Goal: Task Accomplishment & Management: Use online tool/utility

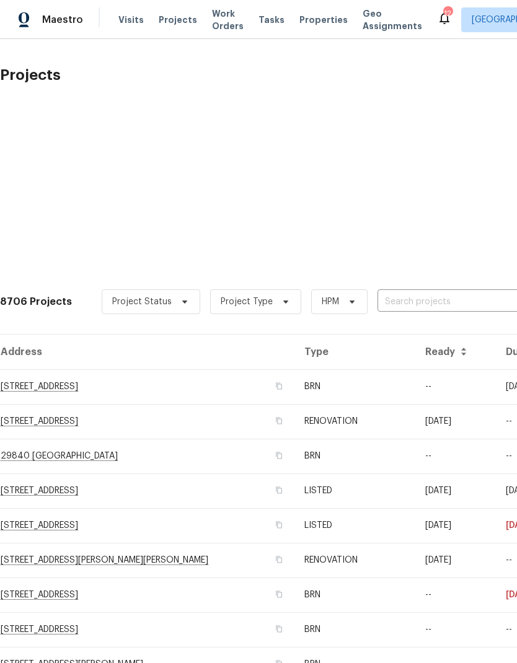
click at [451, 294] on input "text" at bounding box center [448, 302] width 142 height 19
type input "24 bella"
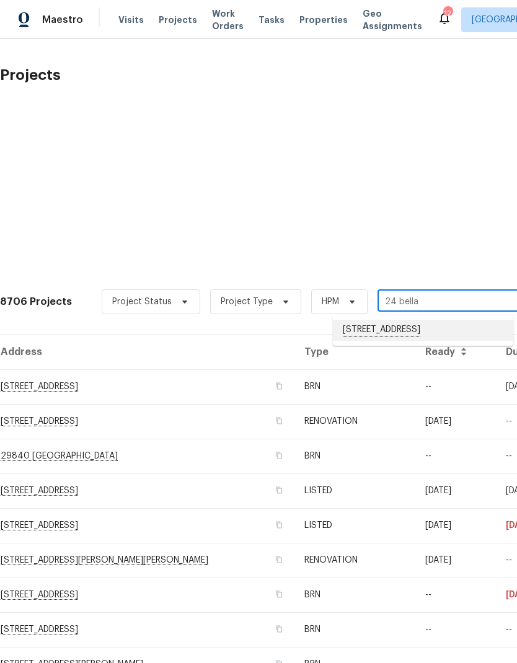
click at [451, 329] on li "[STREET_ADDRESS]" at bounding box center [423, 330] width 180 height 21
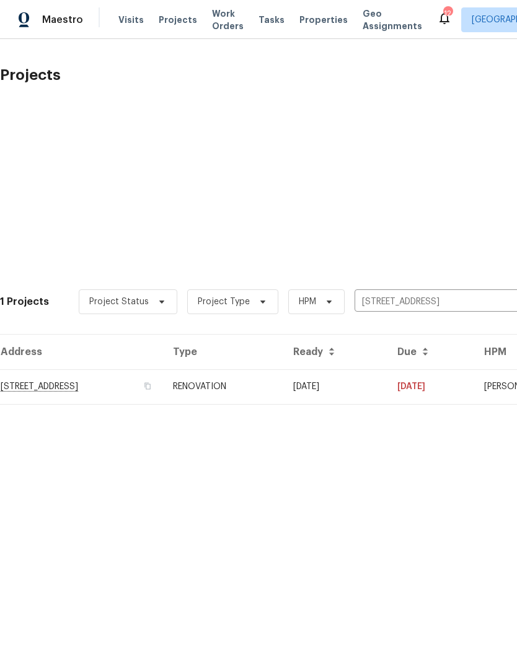
click at [387, 388] on td "[DATE]" at bounding box center [335, 386] width 104 height 35
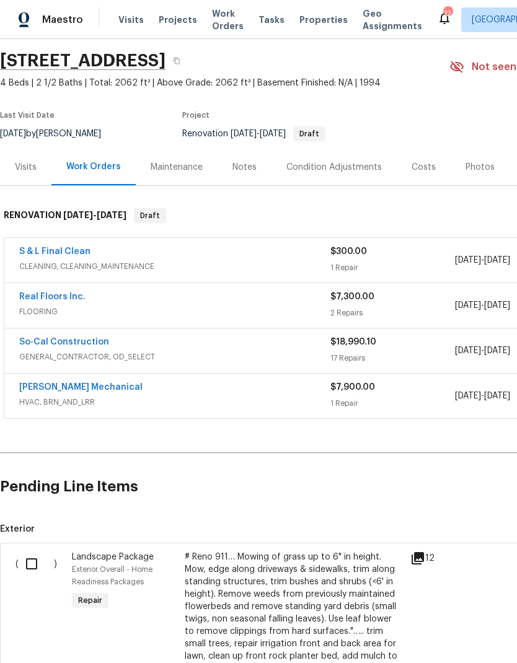
scroll to position [40, 0]
click at [30, 563] on input "checkbox" at bounding box center [36, 563] width 35 height 26
checkbox input "true"
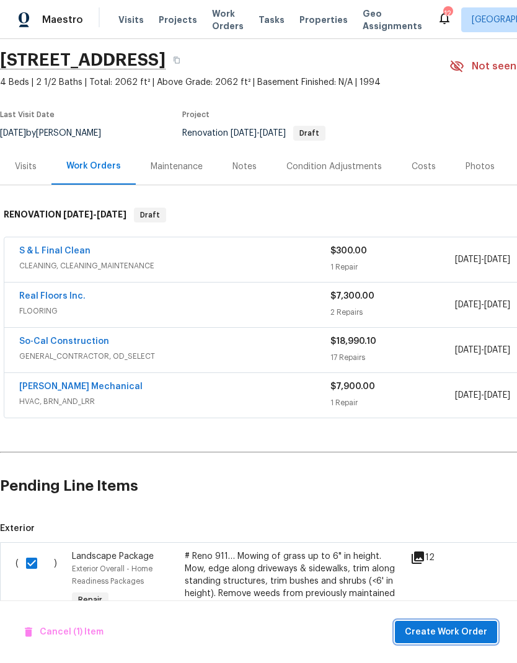
click at [459, 626] on span "Create Work Order" at bounding box center [446, 632] width 82 height 15
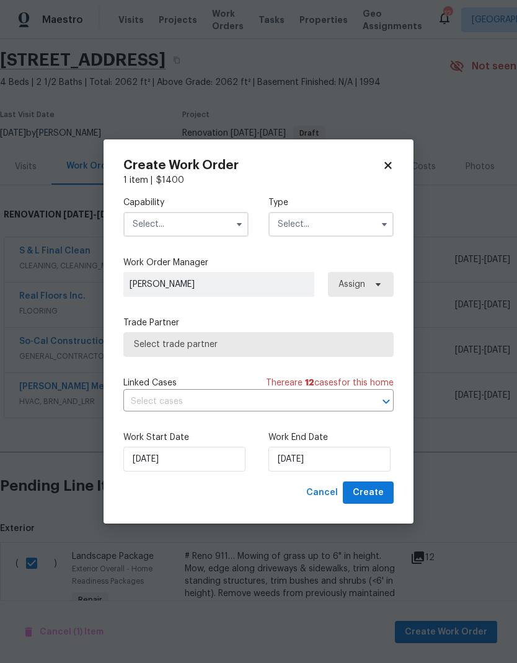
click at [158, 224] on input "text" at bounding box center [185, 224] width 125 height 25
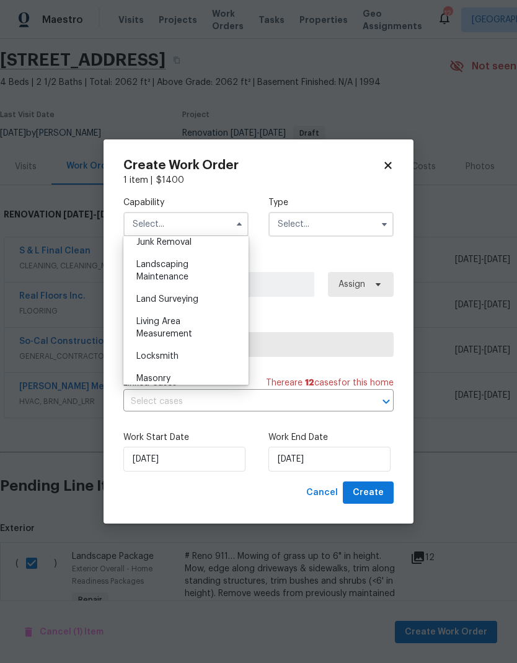
scroll to position [796, 0]
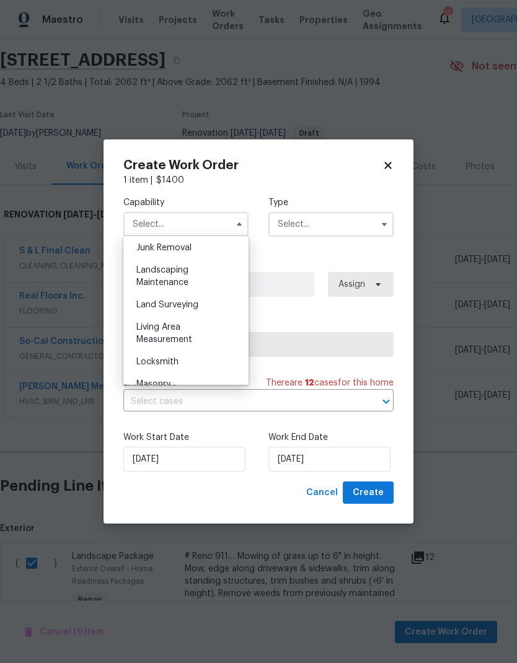
click at [156, 278] on span "Landscaping Maintenance" at bounding box center [162, 276] width 52 height 21
type input "Landscaping Maintenance"
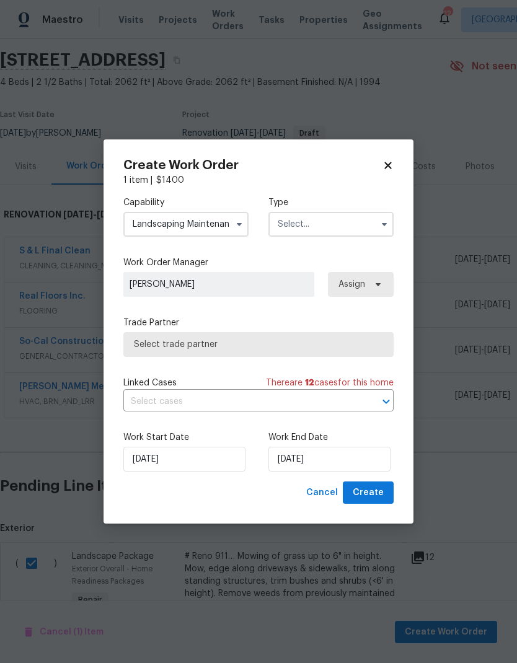
click at [361, 219] on input "text" at bounding box center [330, 224] width 125 height 25
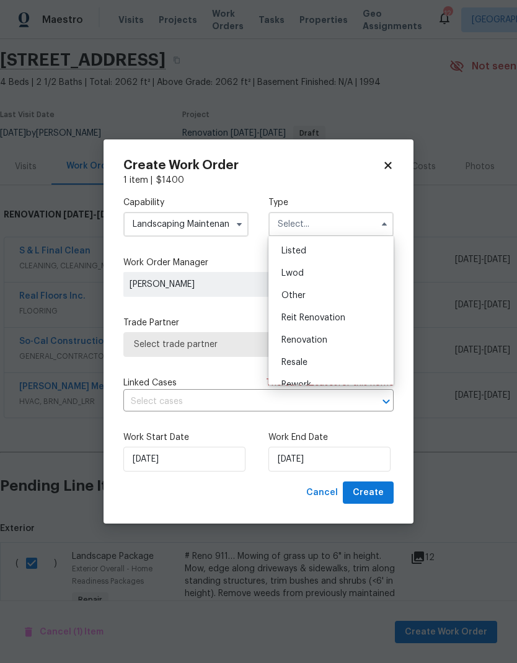
scroll to position [110, 0]
click at [338, 342] on div "Renovation" at bounding box center [330, 341] width 119 height 22
type input "Renovation"
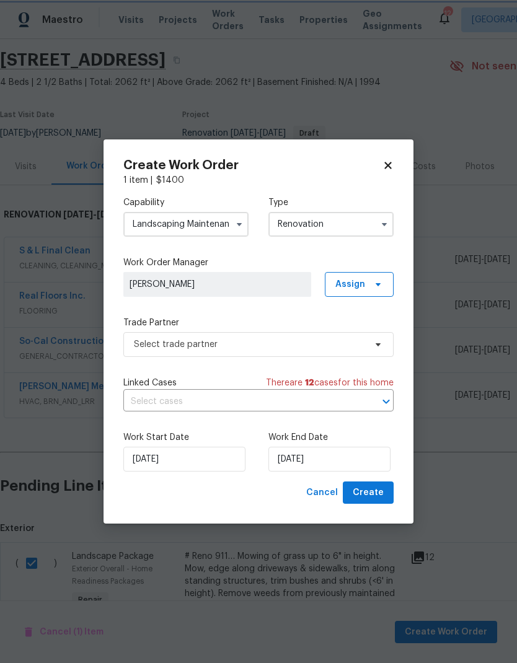
scroll to position [0, 0]
click at [299, 341] on span "Select trade partner" at bounding box center [249, 344] width 231 height 12
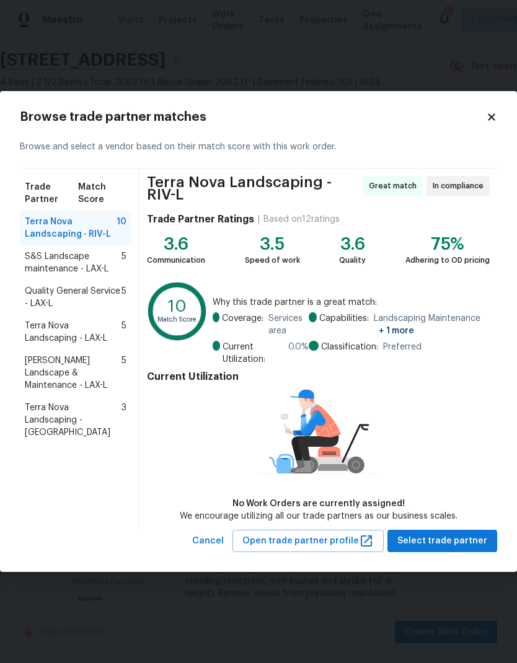
click at [60, 228] on span "Terra Nova Landscaping - RIV-L" at bounding box center [71, 228] width 92 height 25
click at [451, 537] on span "Select trade partner" at bounding box center [442, 541] width 90 height 15
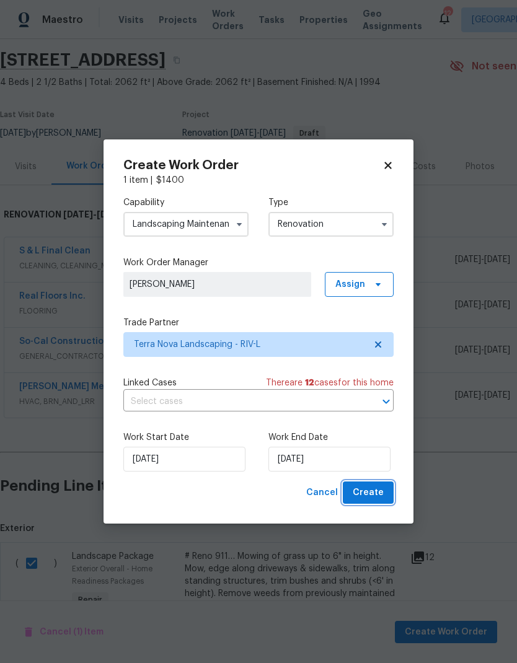
click at [374, 490] on span "Create" at bounding box center [368, 492] width 31 height 15
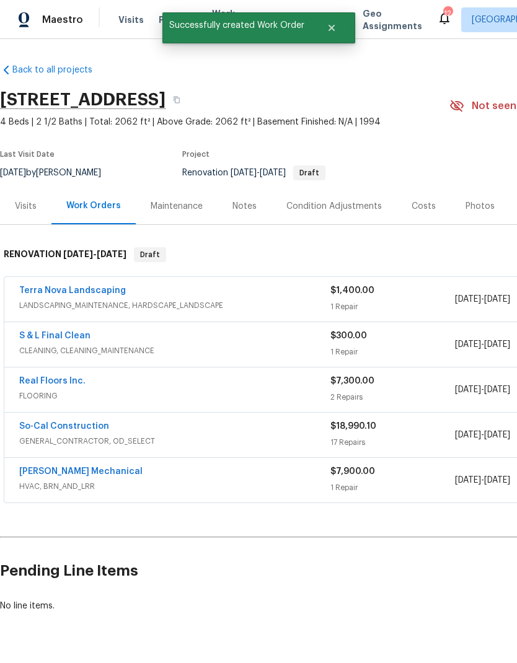
click at [360, 566] on h2 "Pending Line Items" at bounding box center [312, 571] width 624 height 58
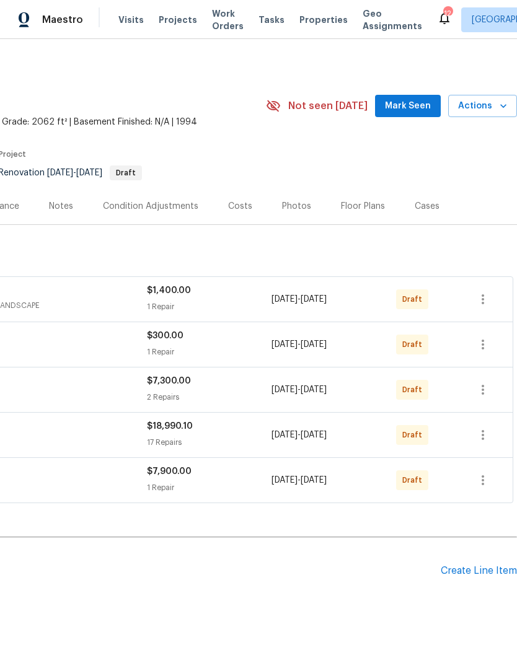
scroll to position [0, 183]
click at [488, 435] on icon "button" at bounding box center [482, 435] width 15 height 15
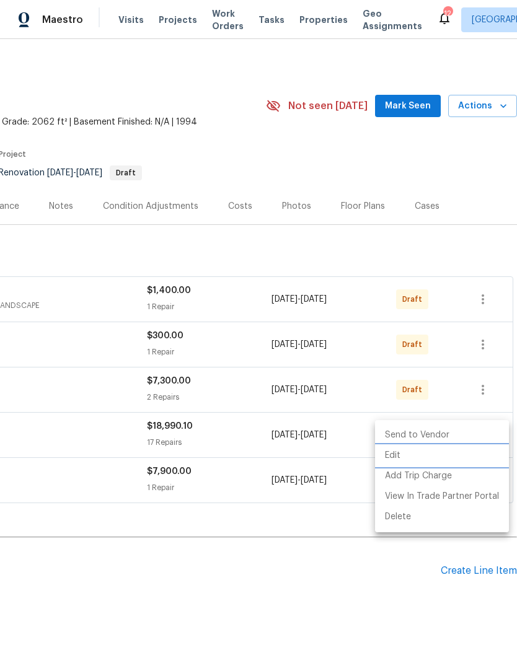
click at [399, 455] on li "Edit" at bounding box center [442, 456] width 134 height 20
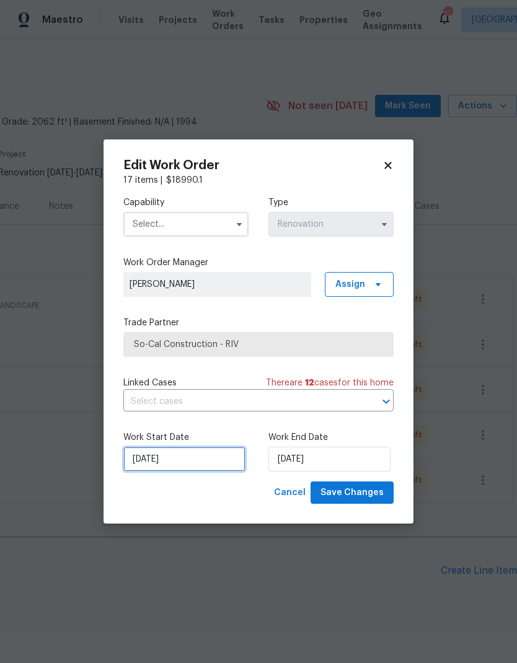
click at [212, 455] on input "[DATE]" at bounding box center [184, 459] width 122 height 25
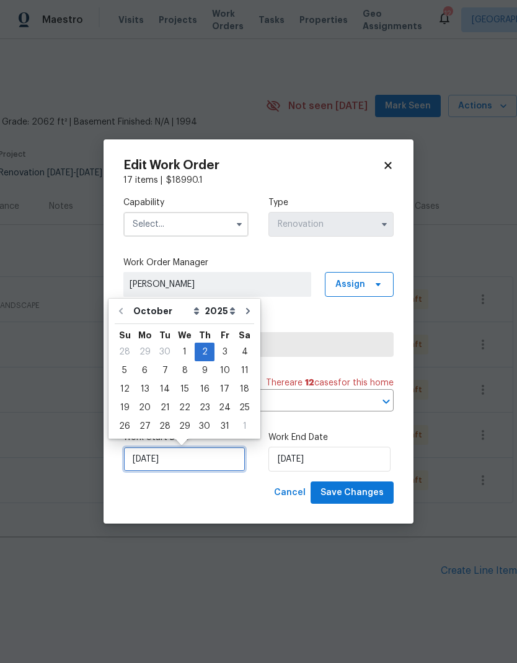
scroll to position [5, 0]
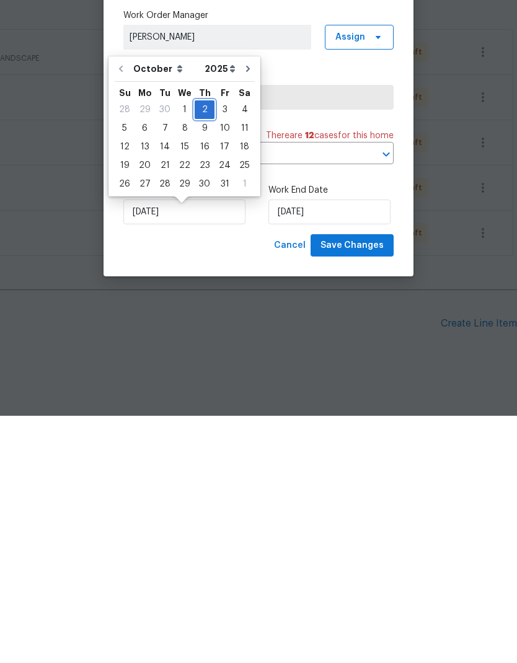
click at [201, 348] on div "2" at bounding box center [205, 356] width 20 height 17
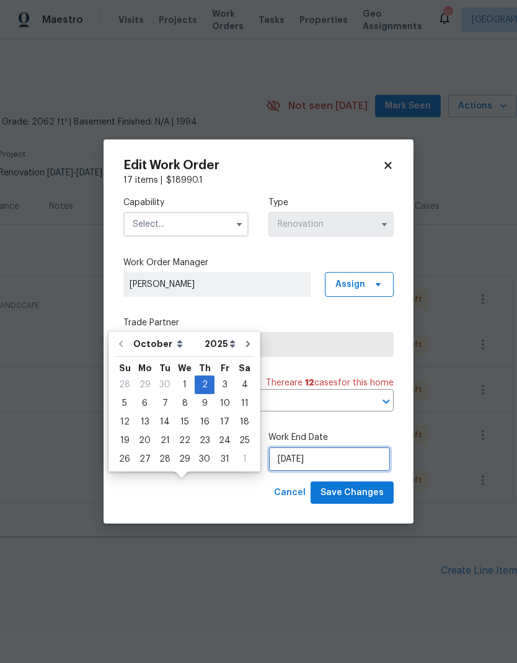
click at [346, 461] on input "[DATE]" at bounding box center [329, 459] width 122 height 25
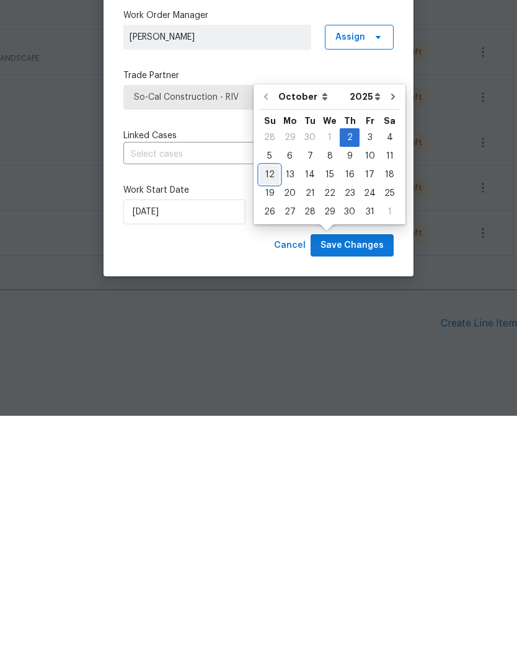
click at [274, 413] on div "12" at bounding box center [270, 421] width 20 height 17
type input "[DATE]"
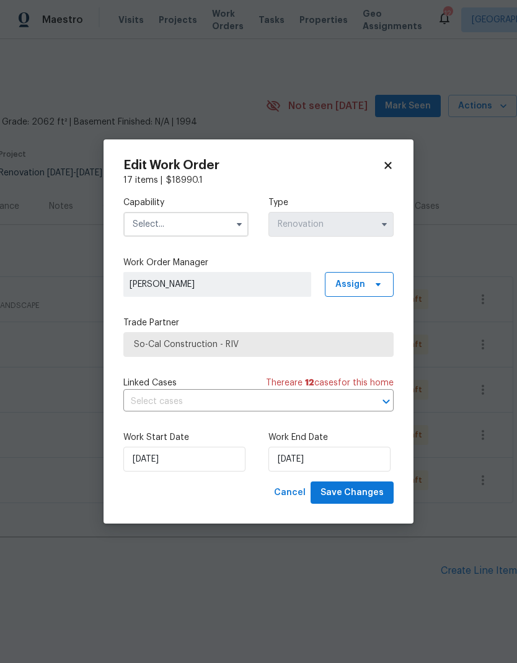
click at [211, 212] on input "text" at bounding box center [185, 224] width 125 height 25
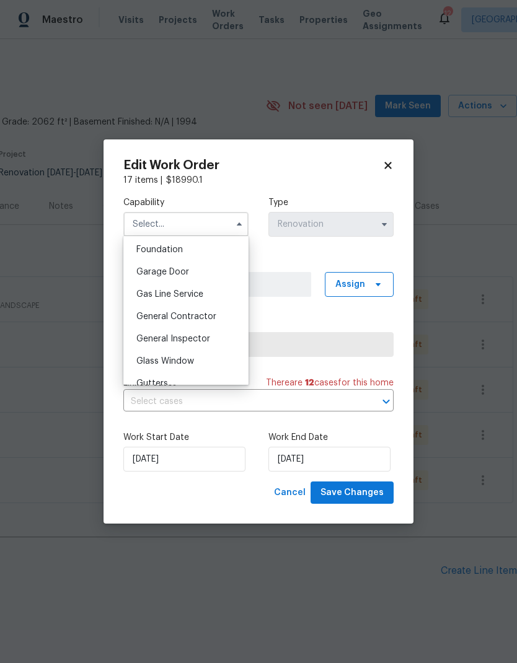
scroll to position [526, 0]
click at [213, 319] on span "General Contractor" at bounding box center [176, 317] width 80 height 9
type input "General Contractor"
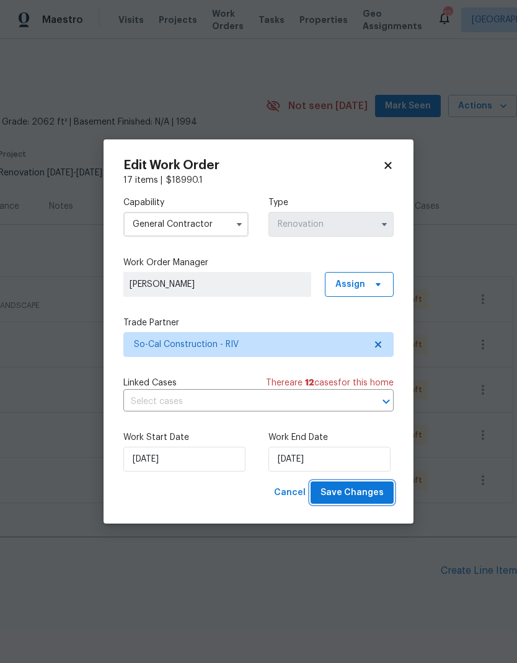
click at [373, 490] on span "Save Changes" at bounding box center [351, 492] width 63 height 15
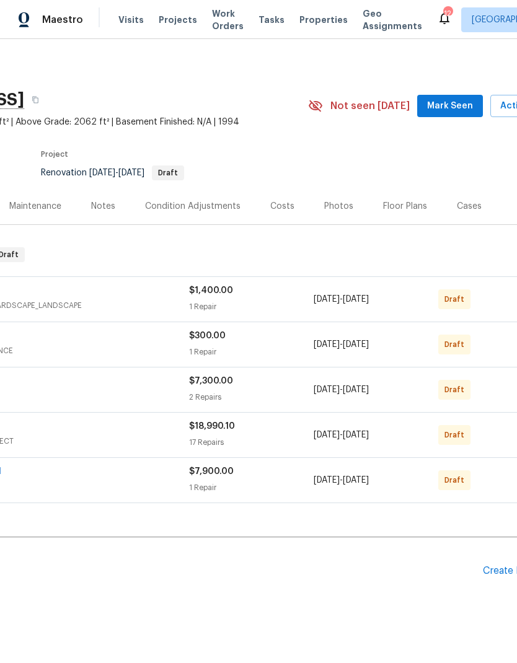
scroll to position [0, 183]
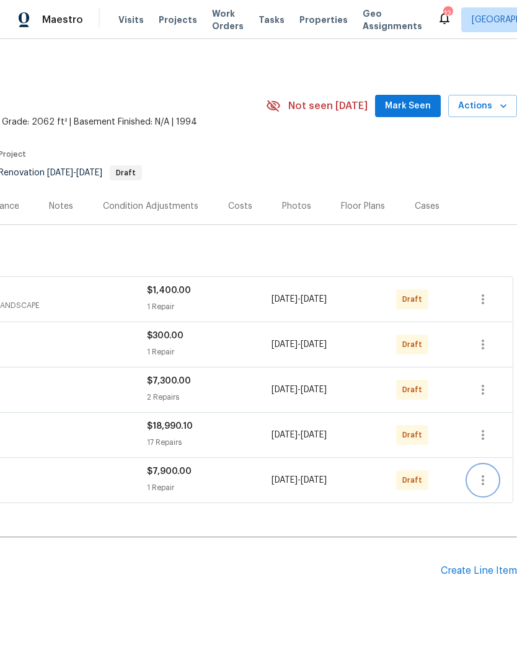
click at [490, 473] on icon "button" at bounding box center [482, 480] width 15 height 15
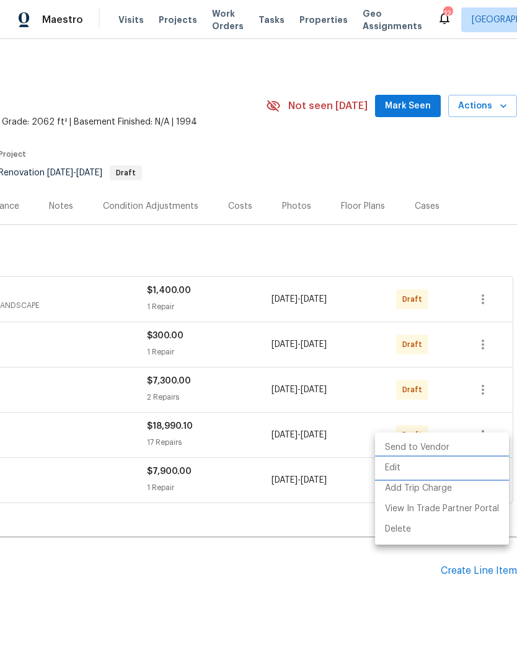
click at [405, 469] on li "Edit" at bounding box center [442, 468] width 134 height 20
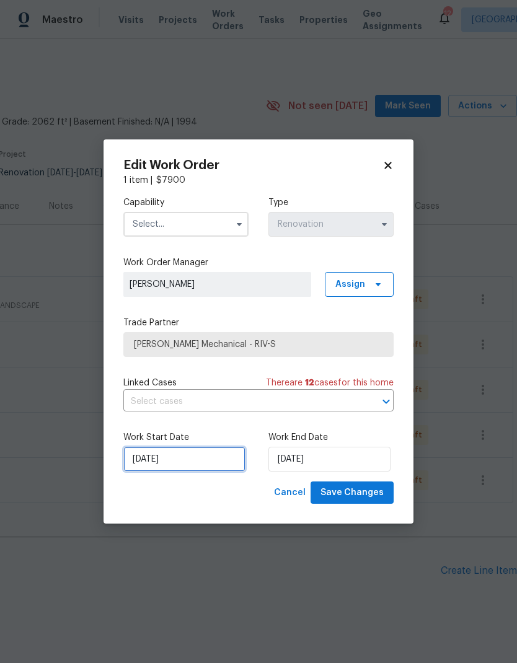
click at [213, 456] on input "[DATE]" at bounding box center [184, 459] width 122 height 25
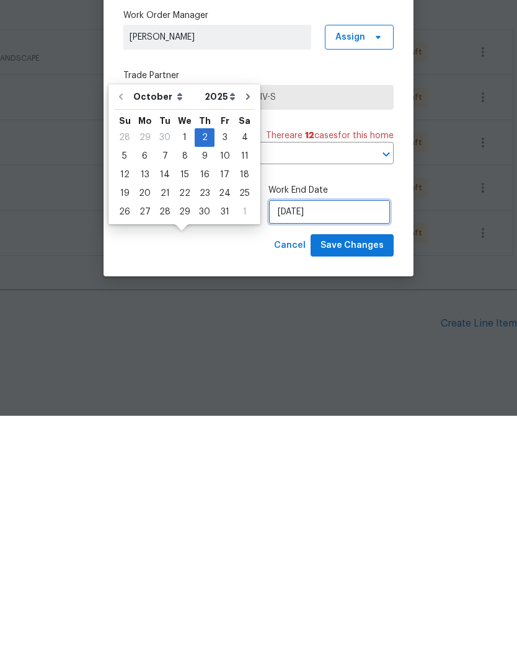
click at [346, 447] on input "[DATE]" at bounding box center [329, 459] width 122 height 25
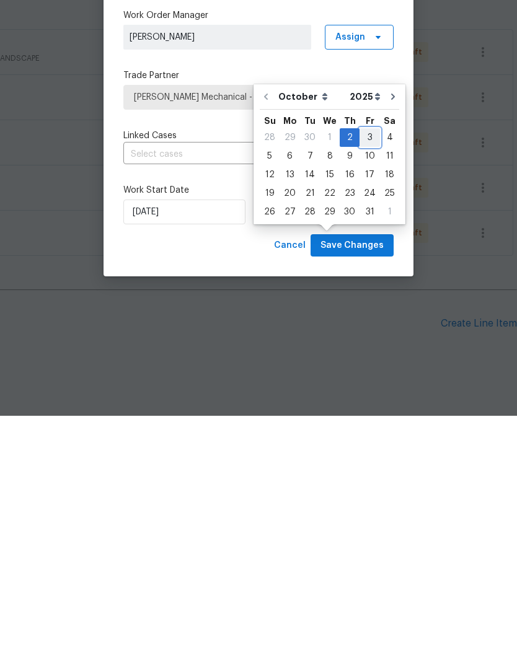
click at [368, 376] on div "3" at bounding box center [370, 384] width 20 height 17
type input "[DATE]"
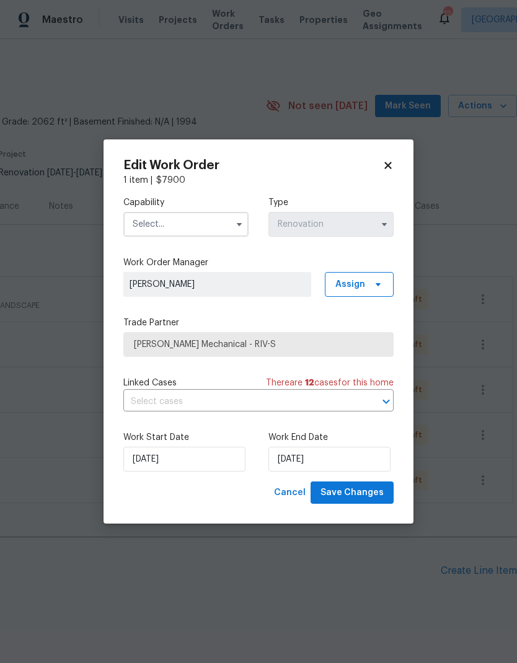
click at [216, 219] on input "text" at bounding box center [185, 224] width 125 height 25
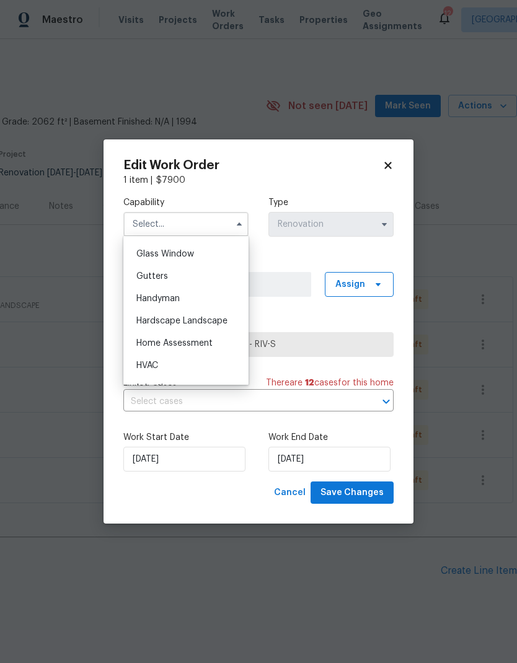
scroll to position [633, 0]
click at [180, 366] on div "HVAC" at bounding box center [185, 366] width 119 height 22
type input "HVAC"
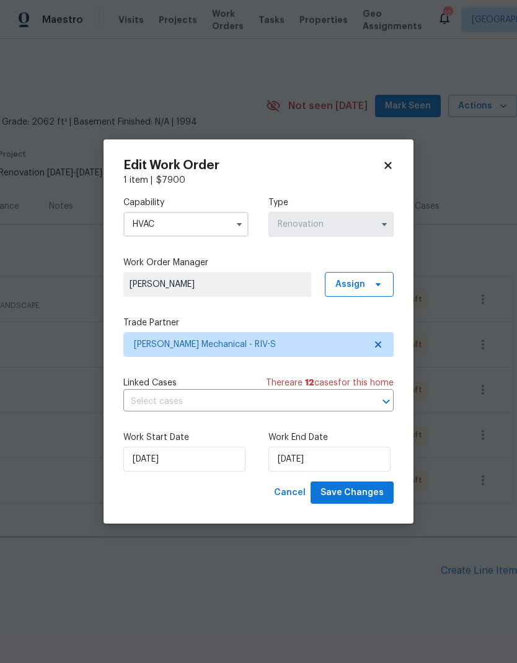
click at [216, 221] on input "HVAC" at bounding box center [185, 224] width 125 height 25
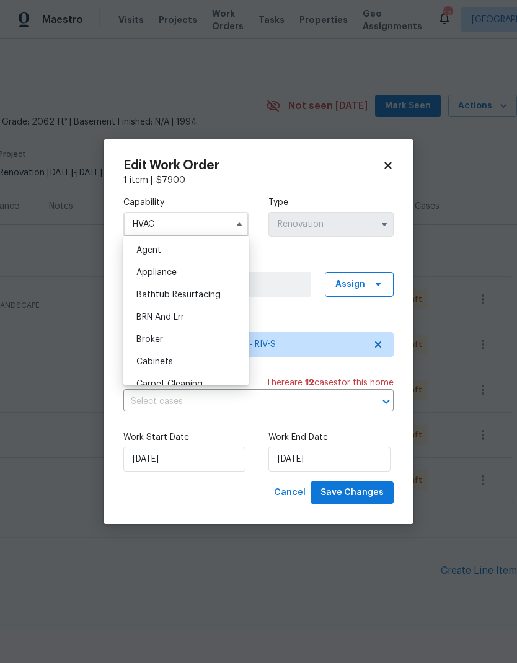
click at [324, 329] on div "Trade Partner [PERSON_NAME] Mechanical - RIV-S" at bounding box center [258, 337] width 270 height 40
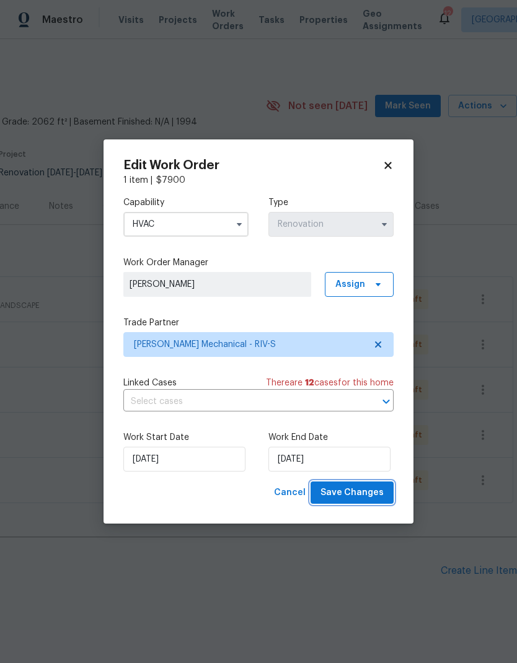
click at [374, 491] on span "Save Changes" at bounding box center [351, 492] width 63 height 15
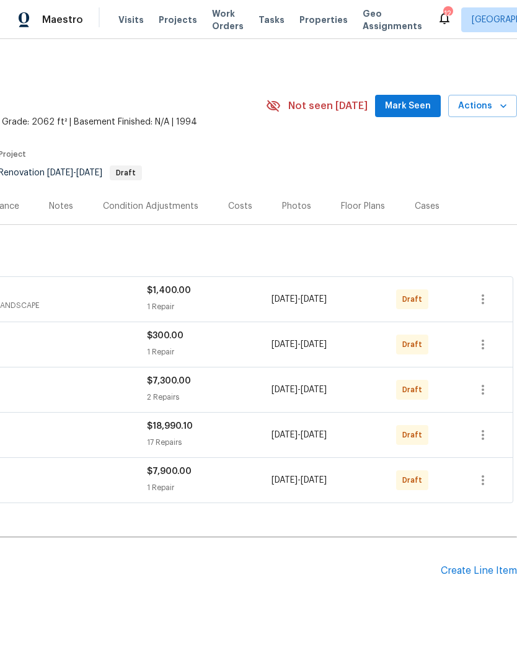
scroll to position [0, 183]
click at [487, 382] on icon "button" at bounding box center [482, 389] width 15 height 15
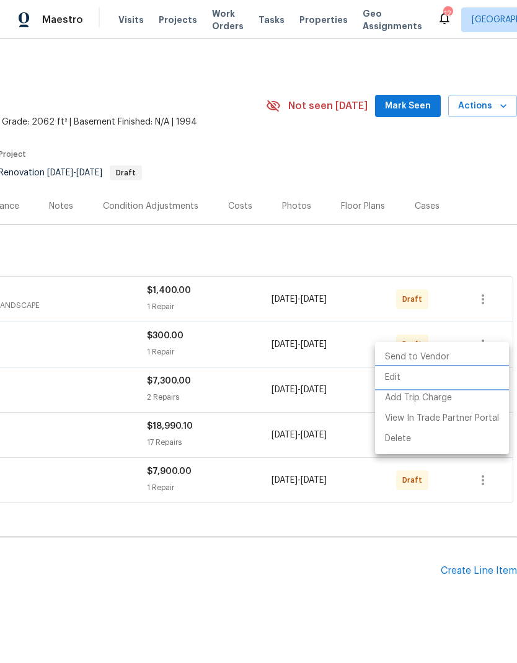
click at [400, 377] on li "Edit" at bounding box center [442, 378] width 134 height 20
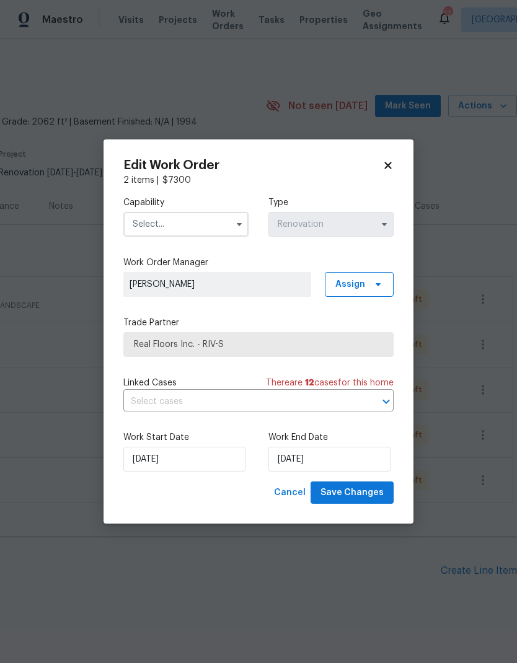
click at [216, 213] on input "text" at bounding box center [185, 224] width 125 height 25
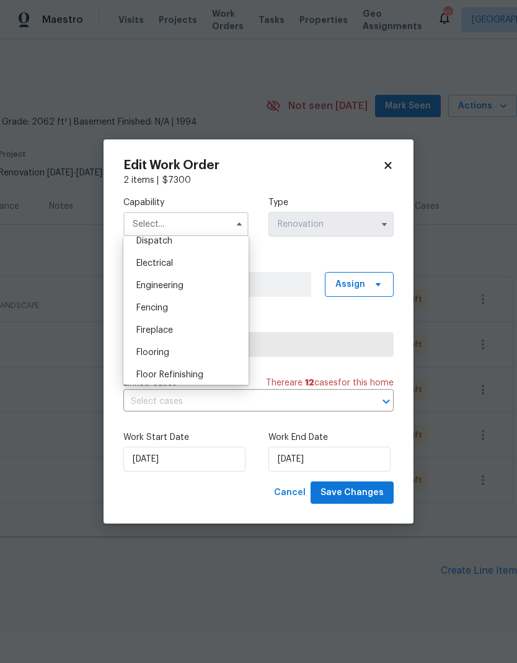
scroll to position [389, 0]
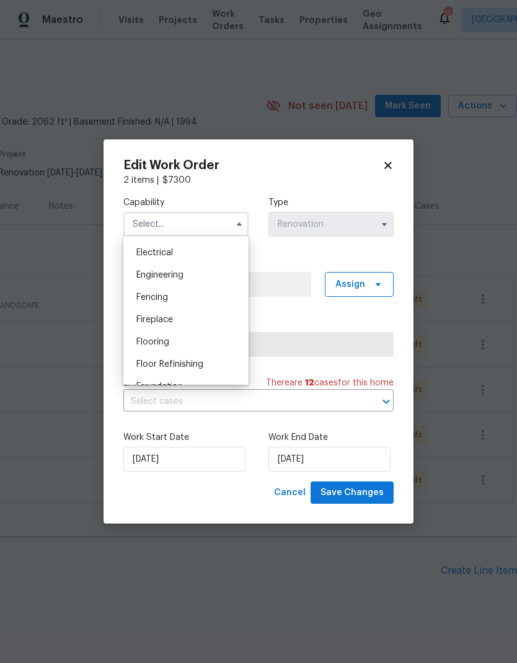
click at [193, 342] on div "Flooring" at bounding box center [185, 342] width 119 height 22
type input "Flooring"
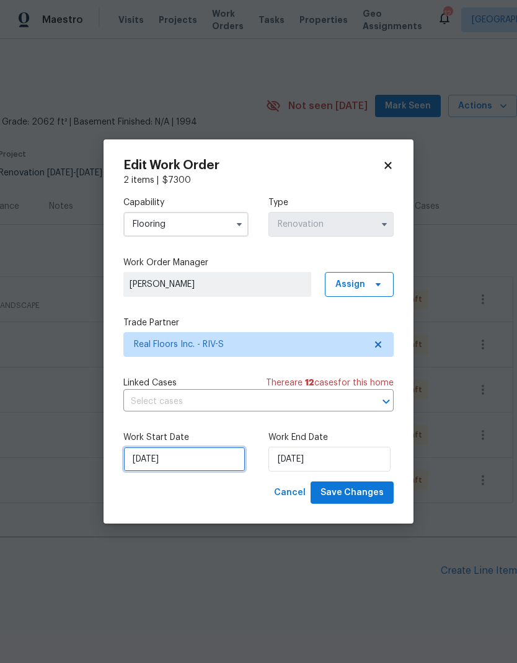
click at [223, 455] on input "[DATE]" at bounding box center [184, 459] width 122 height 25
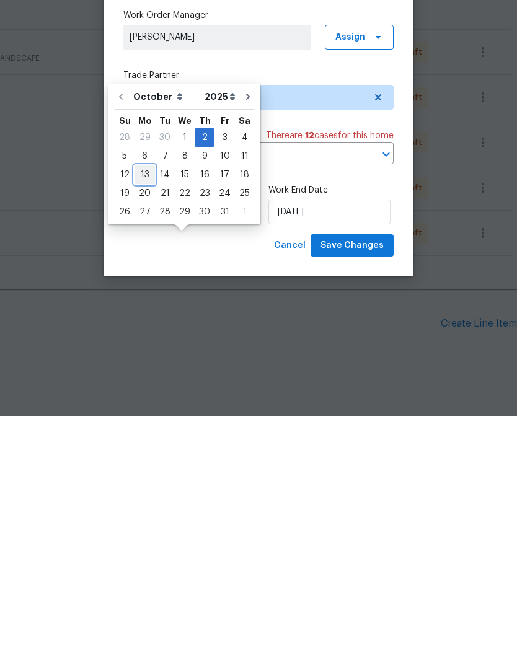
click at [145, 413] on div "13" at bounding box center [145, 421] width 20 height 17
type input "[DATE]"
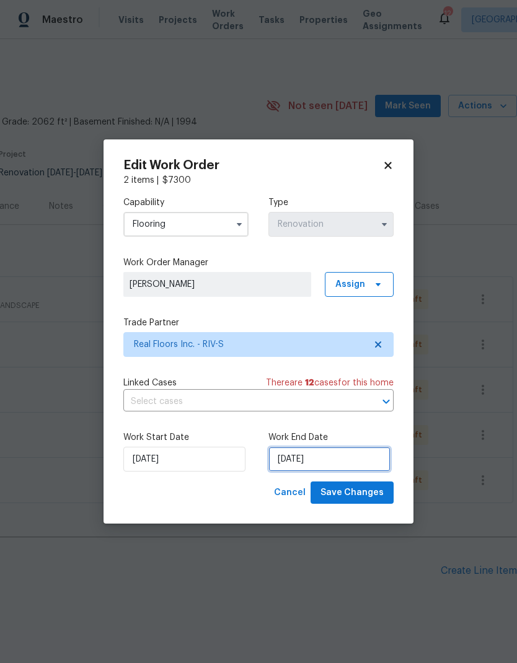
click at [361, 457] on input "[DATE]" at bounding box center [329, 459] width 122 height 25
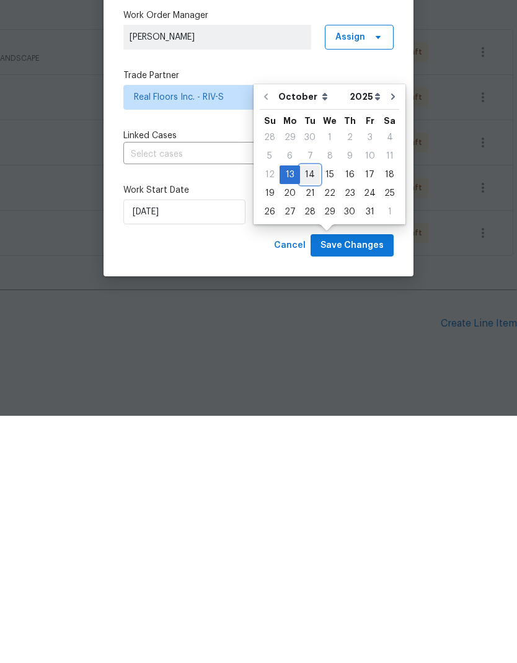
click at [316, 413] on div "14" at bounding box center [310, 421] width 20 height 17
type input "[DATE]"
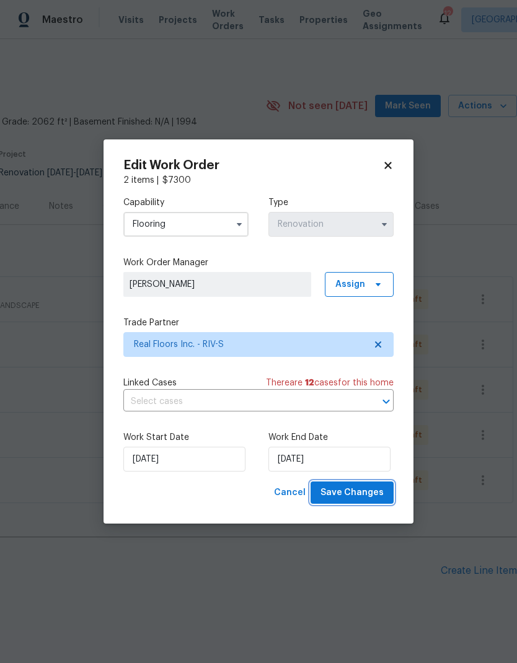
click at [368, 493] on span "Save Changes" at bounding box center [351, 492] width 63 height 15
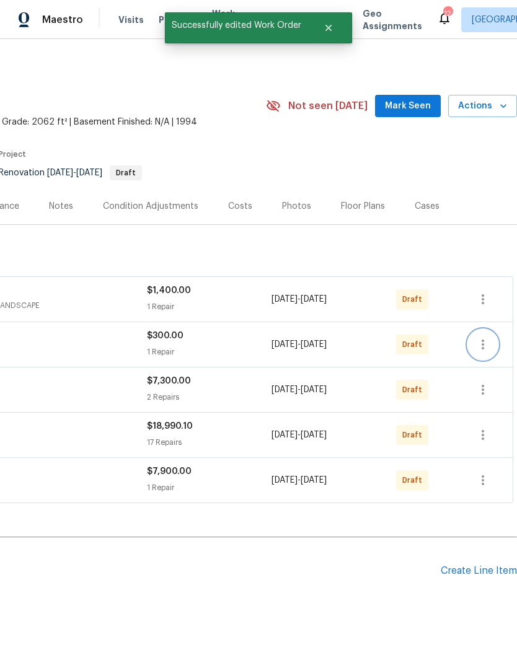
click at [489, 337] on icon "button" at bounding box center [482, 344] width 15 height 15
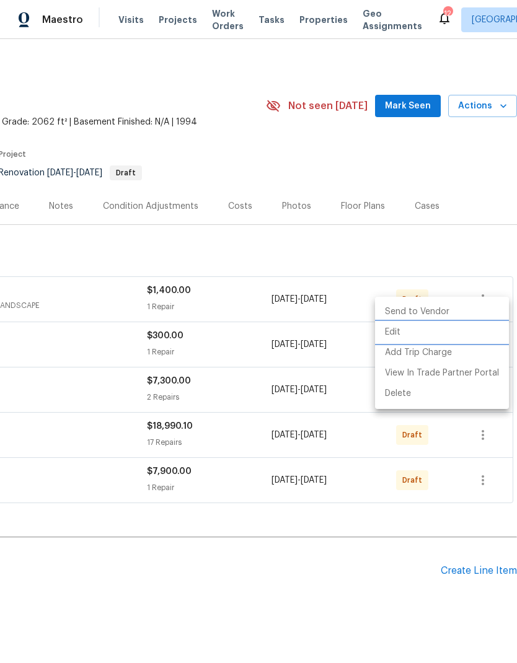
click at [400, 333] on li "Edit" at bounding box center [442, 332] width 134 height 20
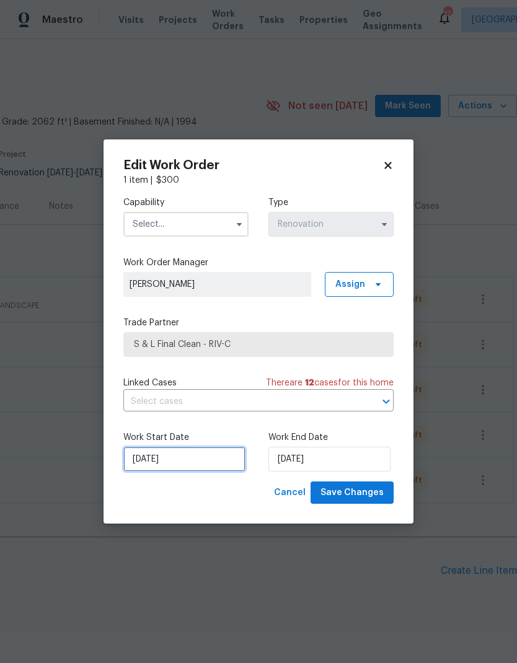
click at [218, 458] on input "[DATE]" at bounding box center [184, 459] width 122 height 25
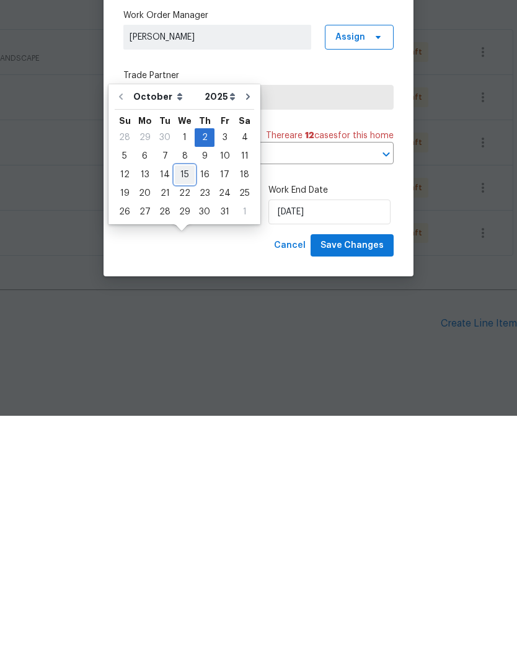
click at [186, 413] on div "15" at bounding box center [185, 421] width 20 height 17
type input "[DATE]"
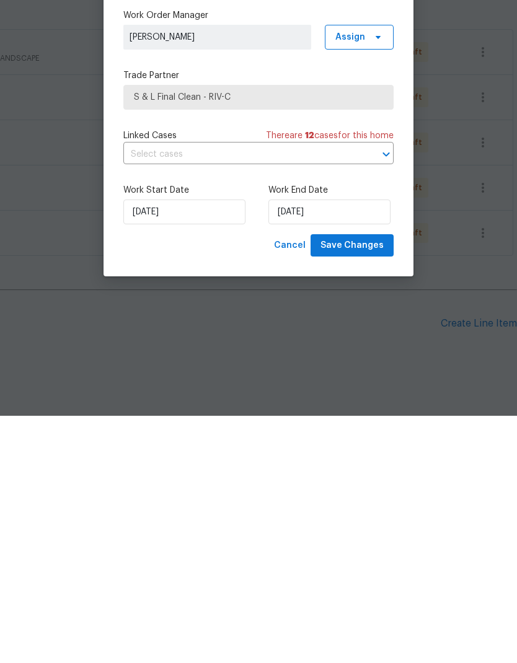
type input "[DATE]"
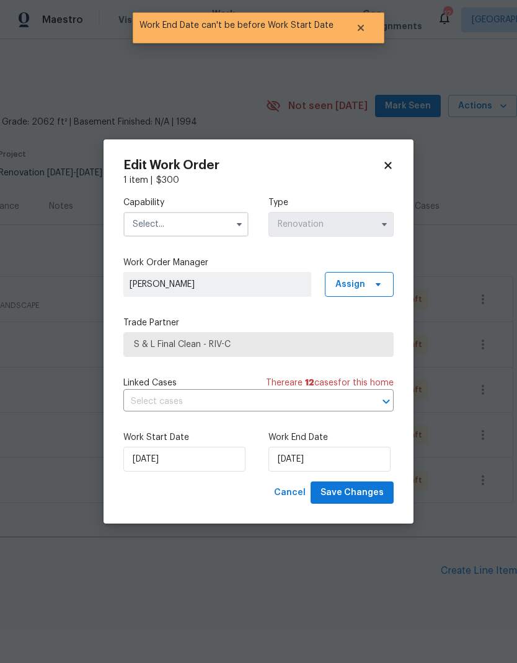
click at [211, 215] on input "text" at bounding box center [185, 224] width 125 height 25
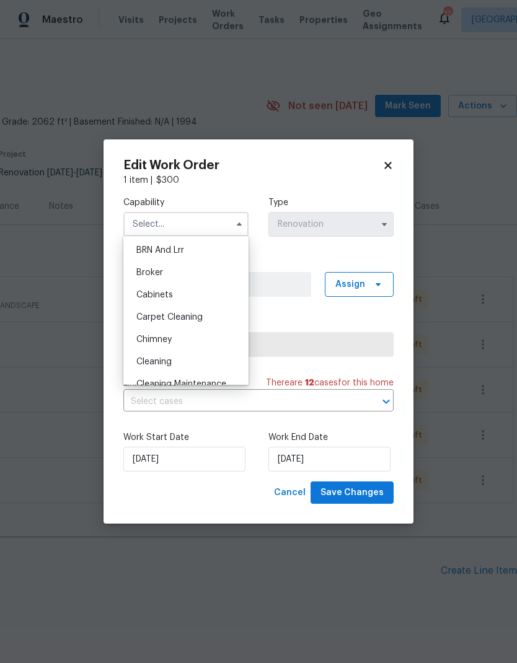
scroll to position [66, 0]
click at [196, 363] on div "Cleaning" at bounding box center [185, 363] width 119 height 22
type input "Cleaning"
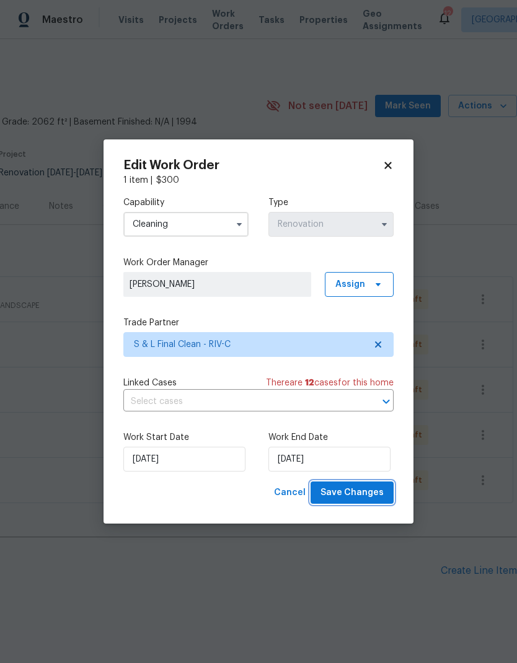
click at [377, 492] on span "Save Changes" at bounding box center [351, 492] width 63 height 15
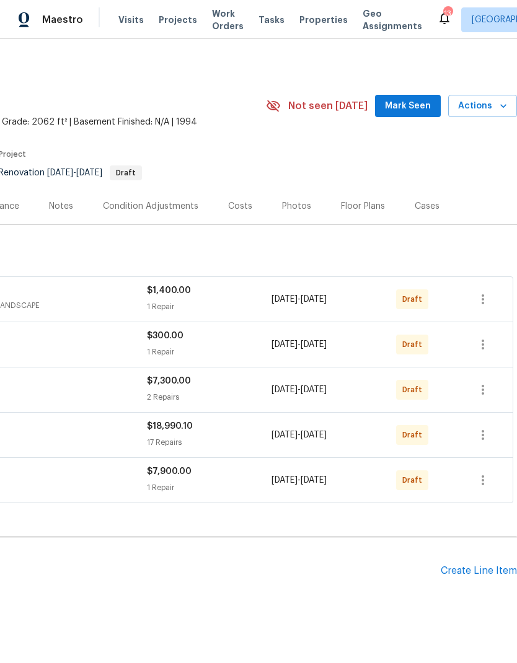
scroll to position [0, 183]
click at [488, 298] on icon "button" at bounding box center [482, 299] width 15 height 15
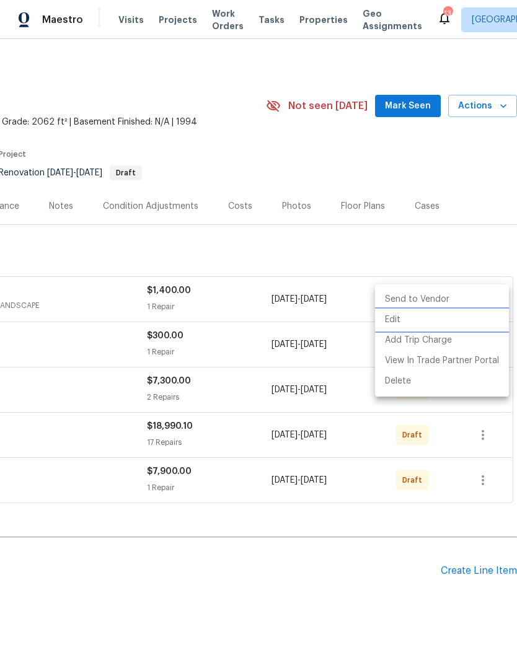
click at [413, 322] on li "Edit" at bounding box center [442, 320] width 134 height 20
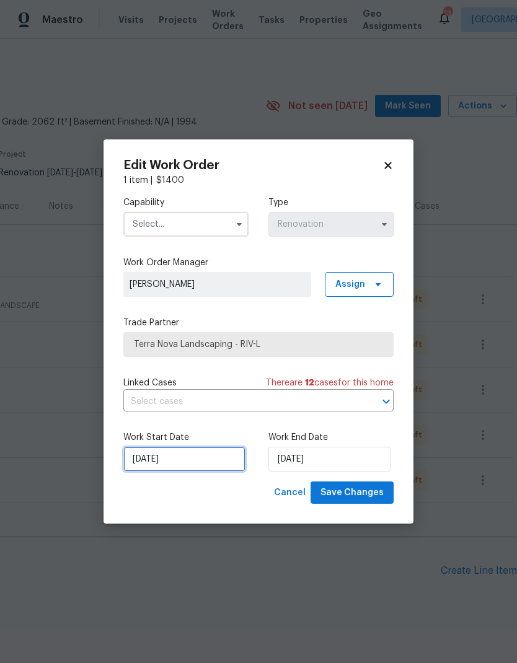
click at [212, 464] on input "[DATE]" at bounding box center [184, 459] width 122 height 25
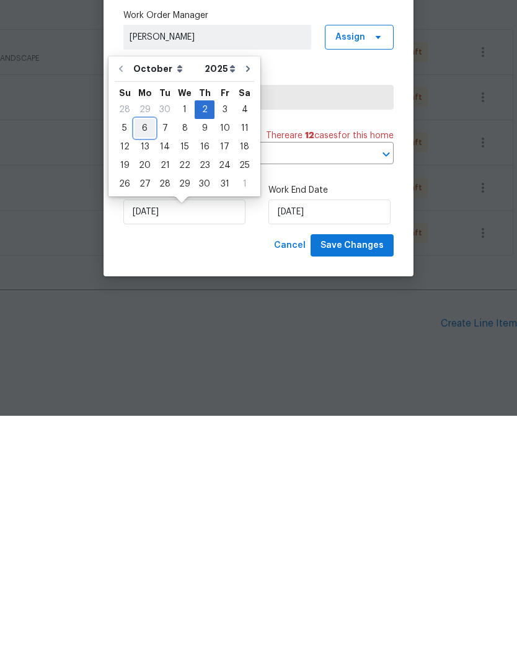
click at [148, 367] on div "6" at bounding box center [145, 375] width 20 height 17
type input "10/6/2025"
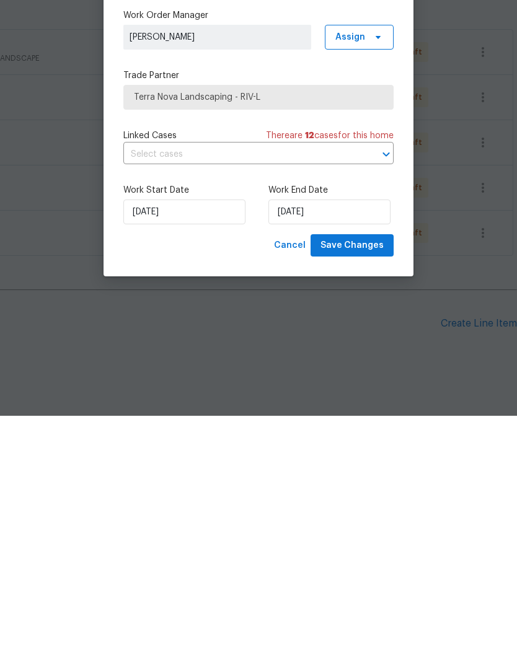
scroll to position [33, 0]
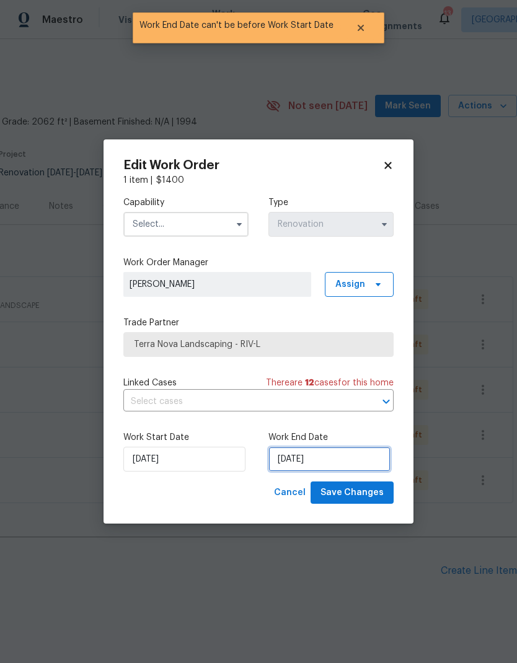
click at [354, 462] on input "10/6/2025" at bounding box center [329, 459] width 122 height 25
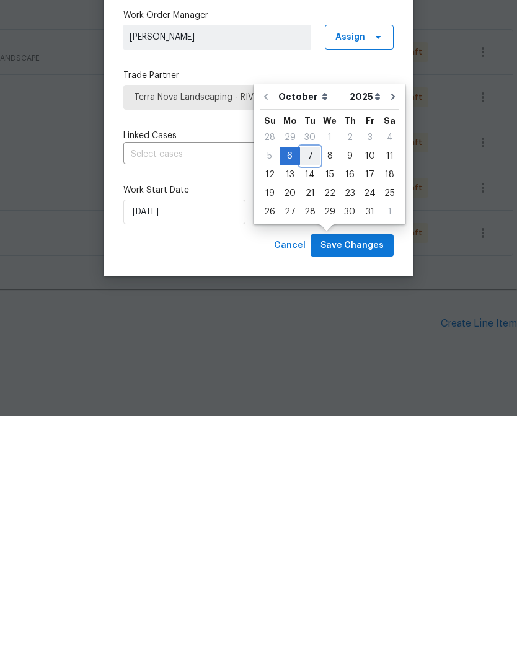
click at [310, 395] on div "7" at bounding box center [310, 403] width 20 height 17
type input "10/7/2025"
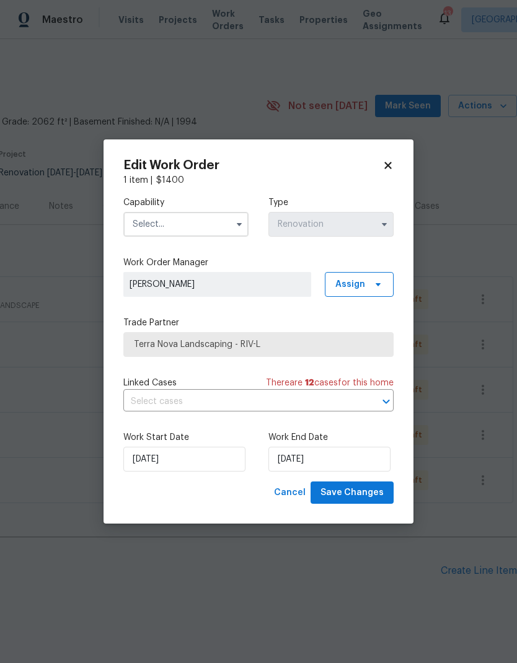
click at [213, 219] on input "text" at bounding box center [185, 224] width 125 height 25
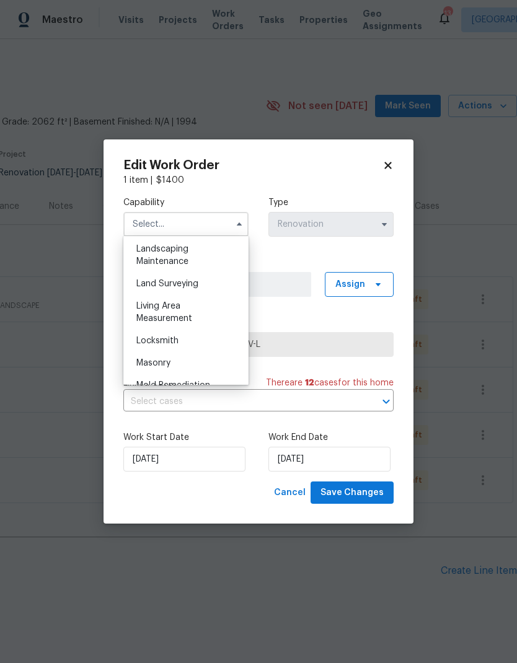
scroll to position [832, 0]
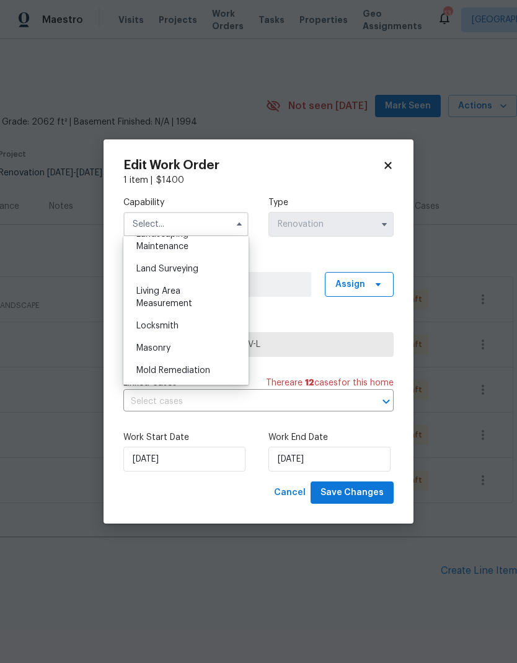
click at [240, 337] on div "Locksmith" at bounding box center [185, 326] width 119 height 22
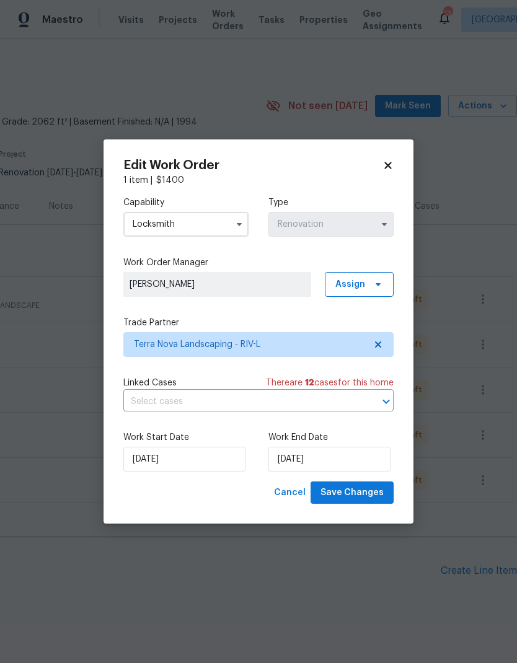
click at [224, 226] on input "Locksmith" at bounding box center [185, 224] width 125 height 25
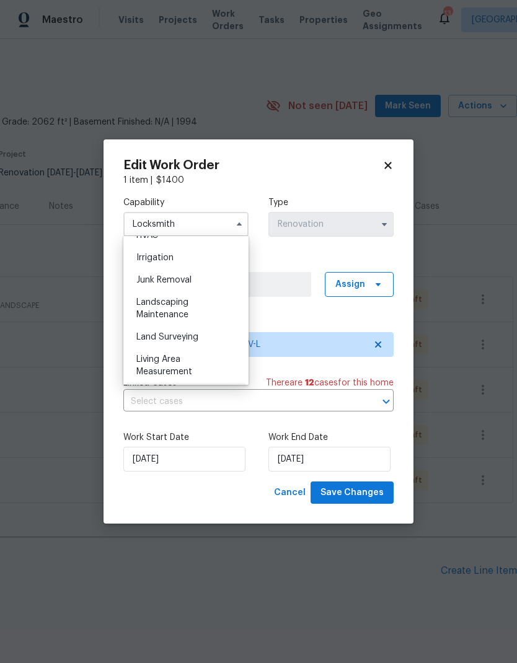
scroll to position [764, 0]
click at [197, 302] on div "Landscaping Maintenance" at bounding box center [185, 308] width 119 height 35
type input "Landscaping Maintenance"
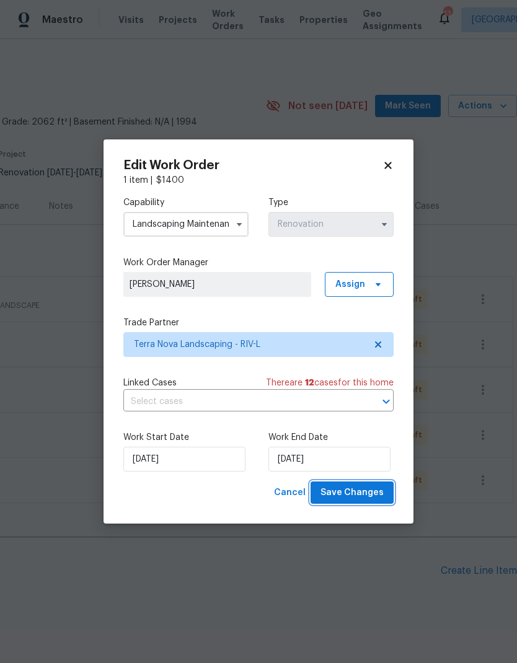
click at [358, 488] on span "Save Changes" at bounding box center [351, 492] width 63 height 15
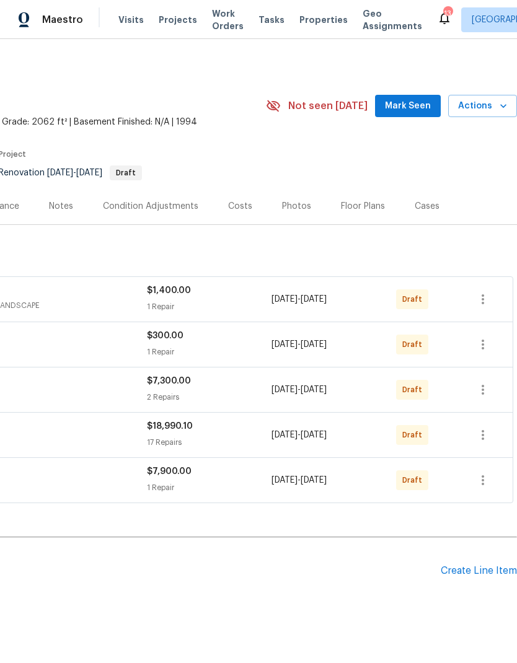
scroll to position [0, 183]
click at [487, 473] on icon "button" at bounding box center [482, 480] width 15 height 15
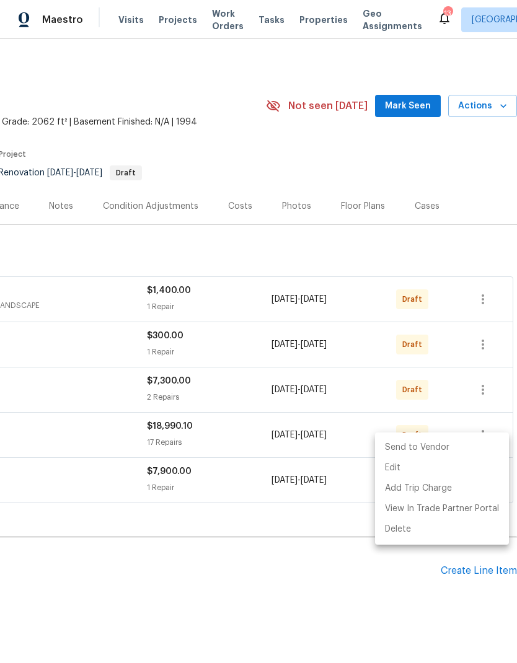
click at [334, 557] on div at bounding box center [258, 331] width 517 height 663
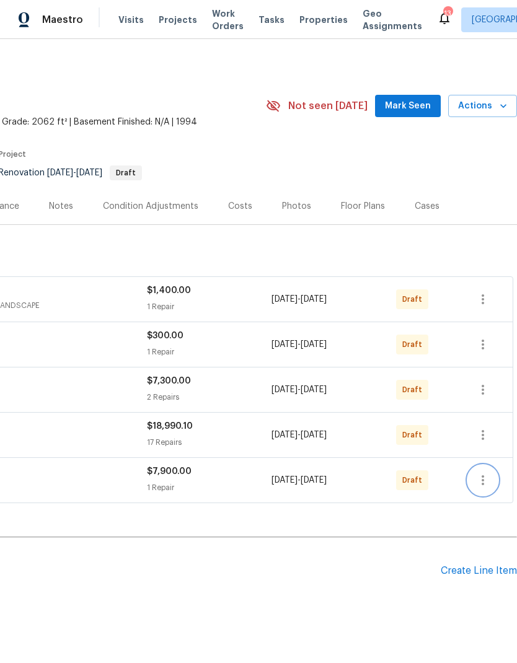
click at [493, 465] on button "button" at bounding box center [483, 480] width 30 height 30
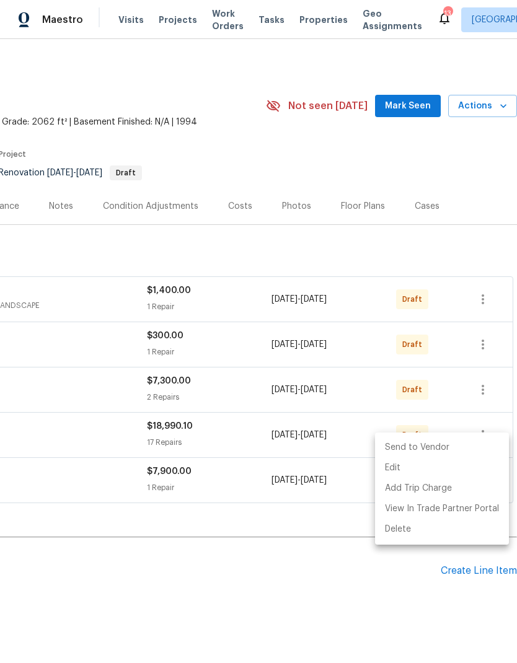
click at [454, 444] on li "Send to Vendor" at bounding box center [442, 448] width 134 height 20
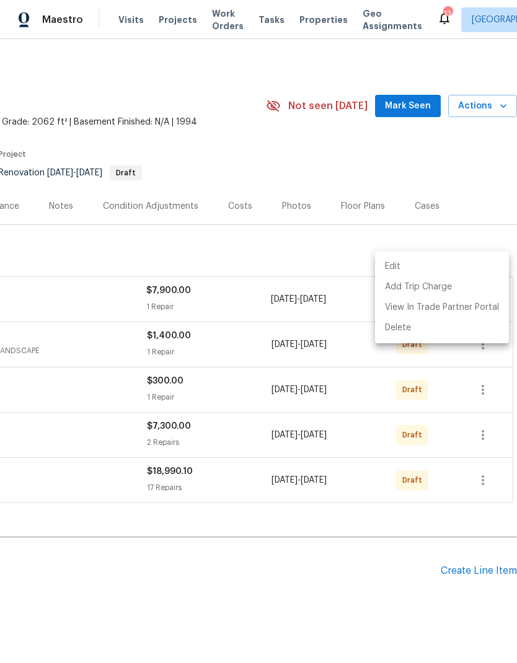
click at [376, 554] on div at bounding box center [258, 331] width 517 height 663
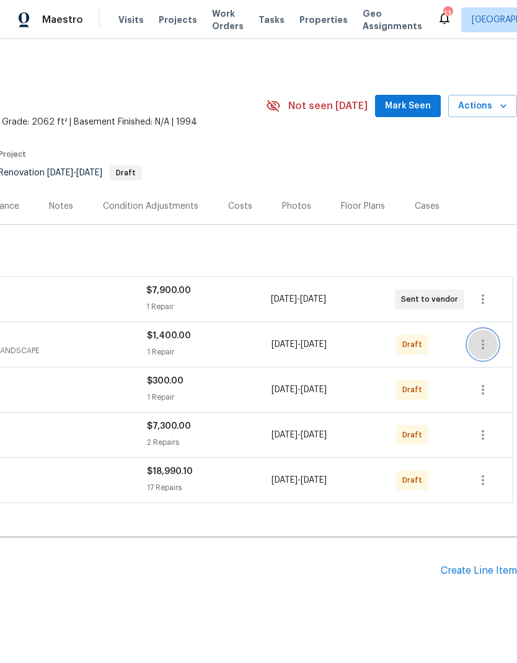
click at [484, 330] on button "button" at bounding box center [483, 345] width 30 height 30
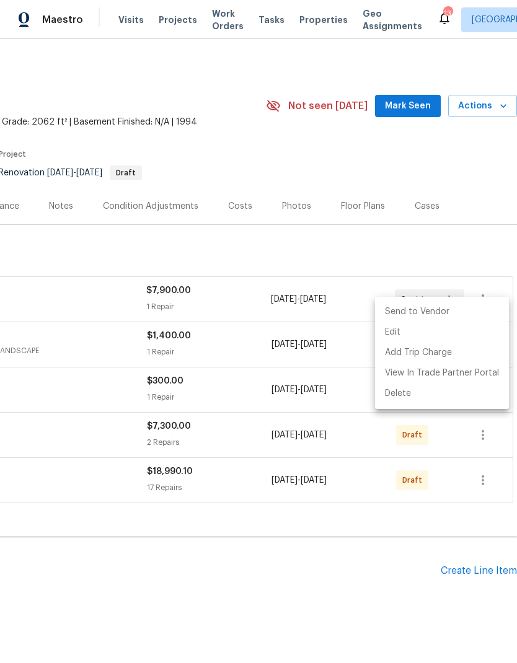
click at [458, 310] on li "Send to Vendor" at bounding box center [442, 312] width 134 height 20
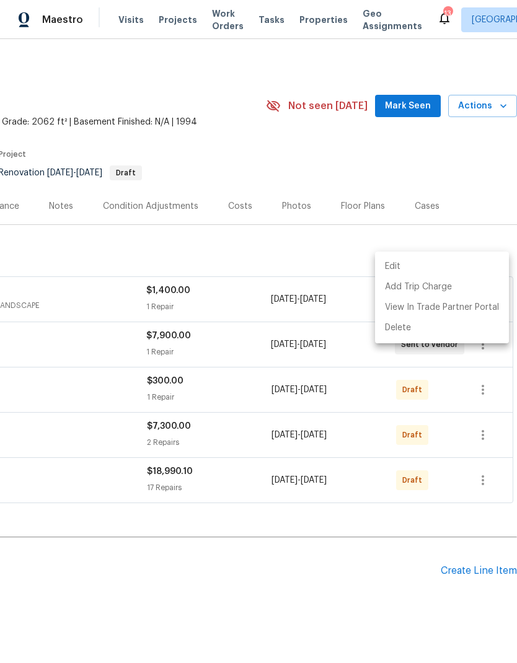
click at [374, 555] on div at bounding box center [258, 331] width 517 height 663
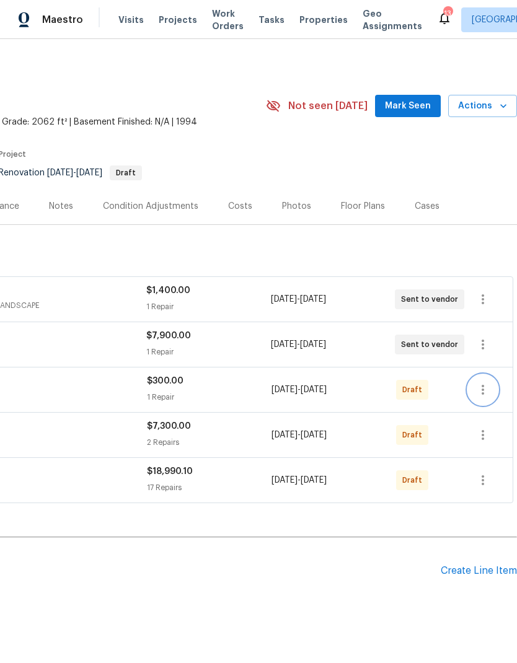
click at [479, 382] on icon "button" at bounding box center [482, 389] width 15 height 15
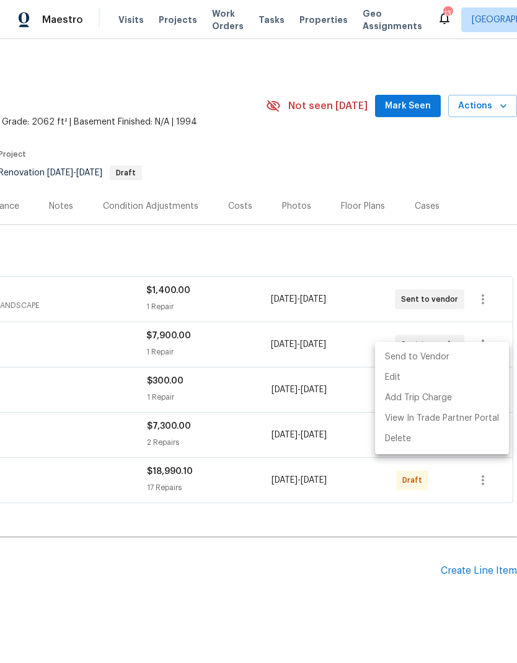
click at [447, 351] on li "Send to Vendor" at bounding box center [442, 357] width 134 height 20
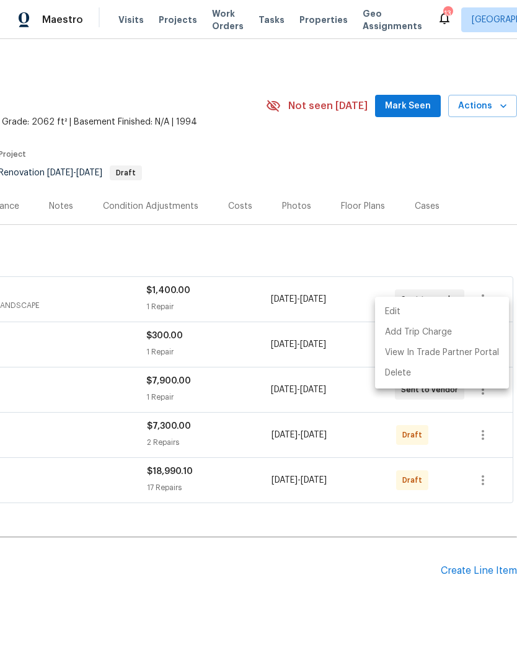
click at [381, 542] on div at bounding box center [258, 331] width 517 height 663
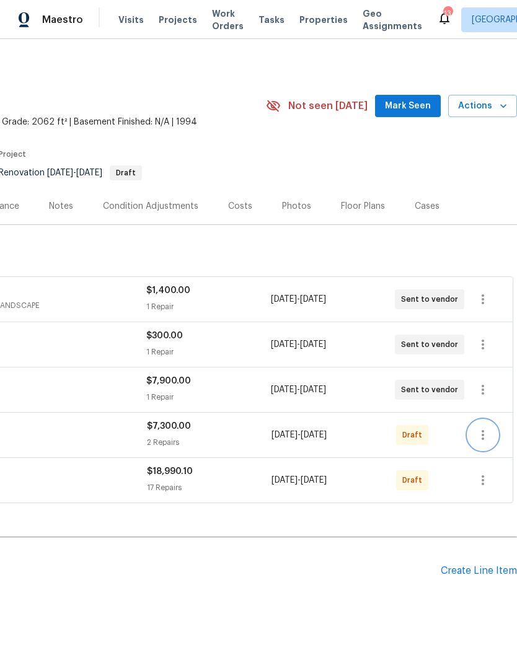
click at [483, 428] on icon "button" at bounding box center [482, 435] width 15 height 15
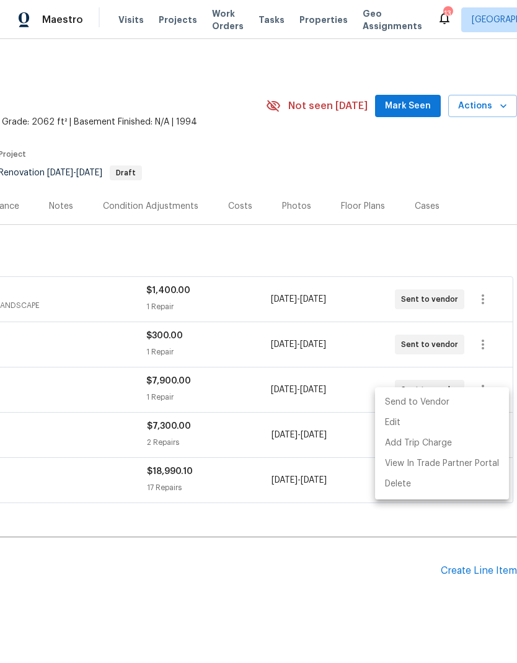
click at [449, 400] on li "Send to Vendor" at bounding box center [442, 402] width 134 height 20
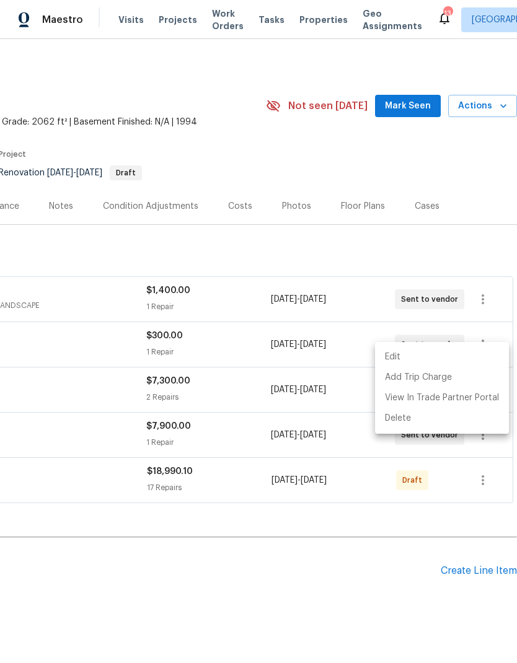
click at [376, 551] on div at bounding box center [258, 331] width 517 height 663
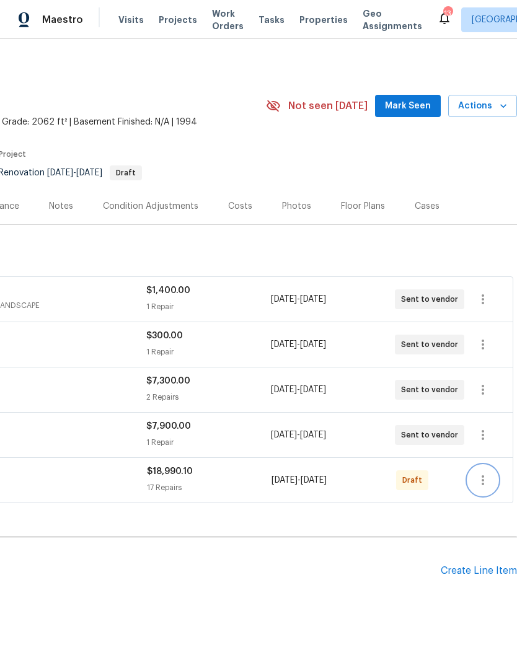
click at [488, 473] on icon "button" at bounding box center [482, 480] width 15 height 15
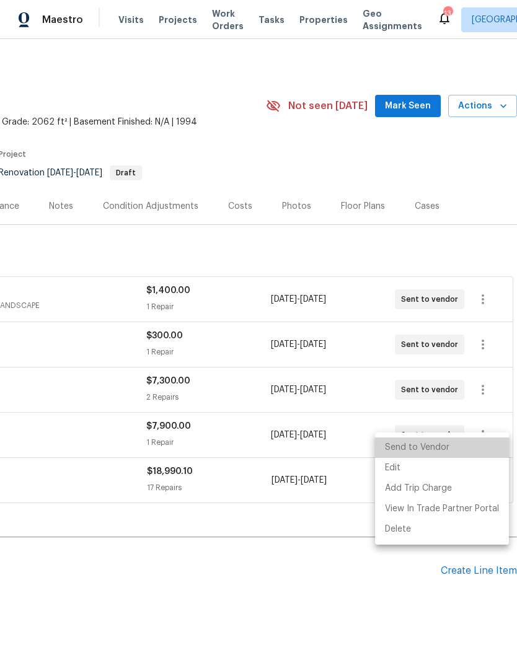
click at [450, 442] on li "Send to Vendor" at bounding box center [442, 448] width 134 height 20
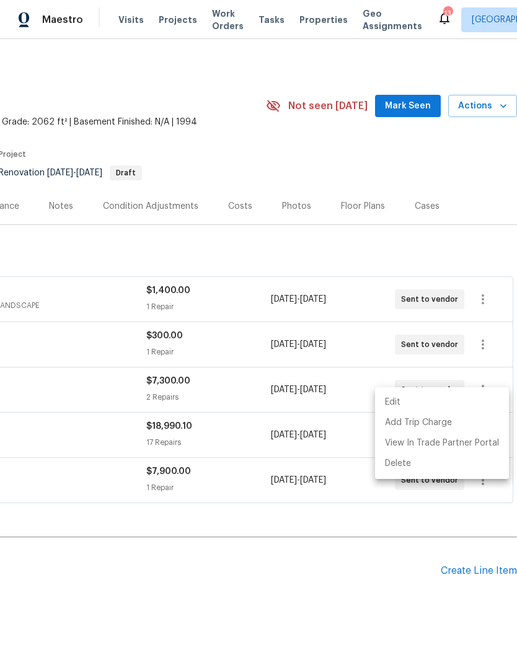
click at [404, 574] on div at bounding box center [258, 331] width 517 height 663
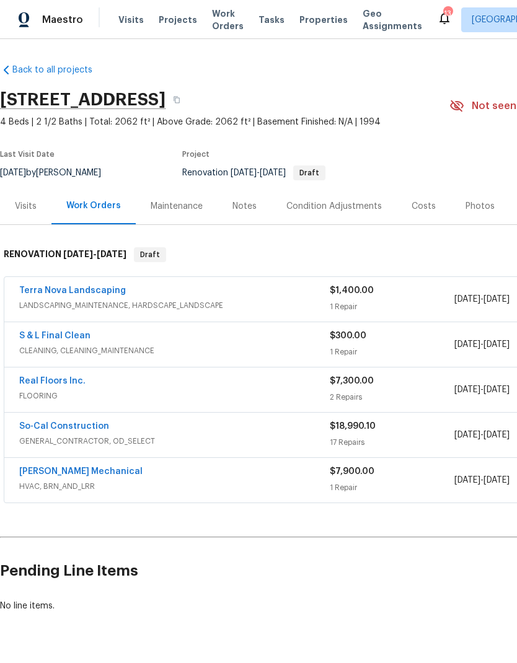
scroll to position [0, 0]
click at [244, 200] on div "Notes" at bounding box center [244, 206] width 24 height 12
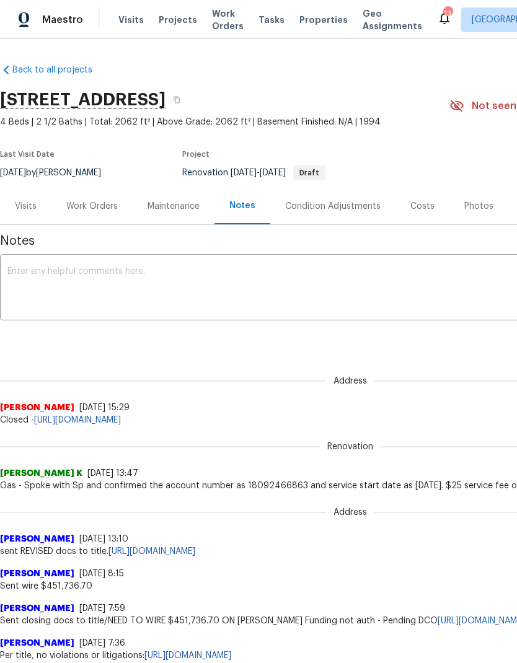
click at [45, 282] on textarea at bounding box center [350, 288] width 686 height 43
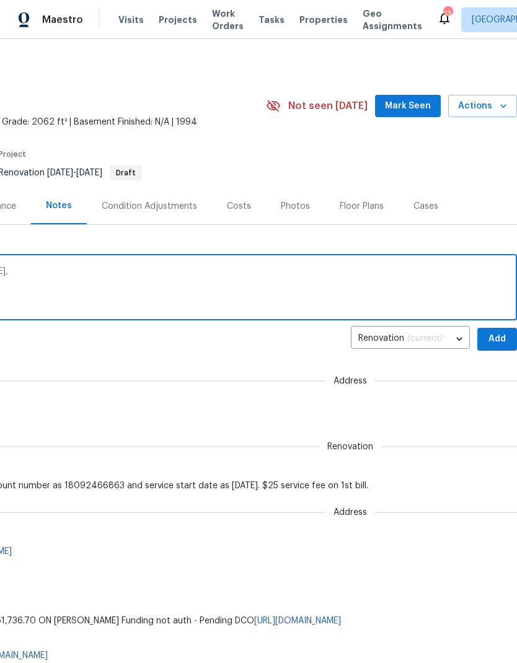
scroll to position [0, 183]
type textarea "All work orders ent to vender to start tomorrow,"
click at [495, 339] on span "Add" at bounding box center [497, 339] width 20 height 15
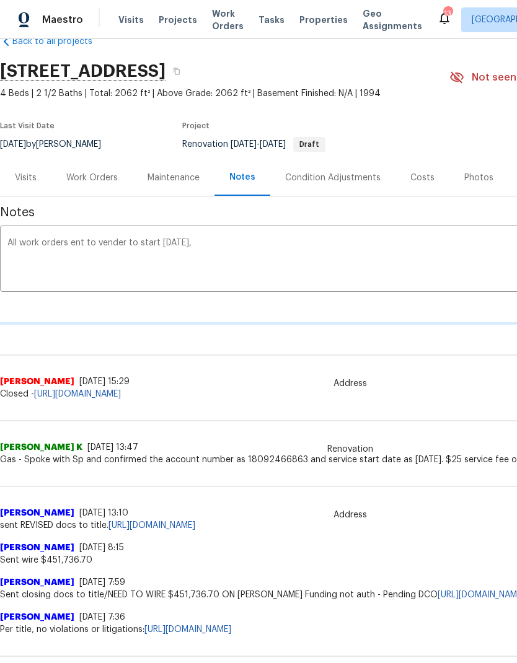
scroll to position [29, 0]
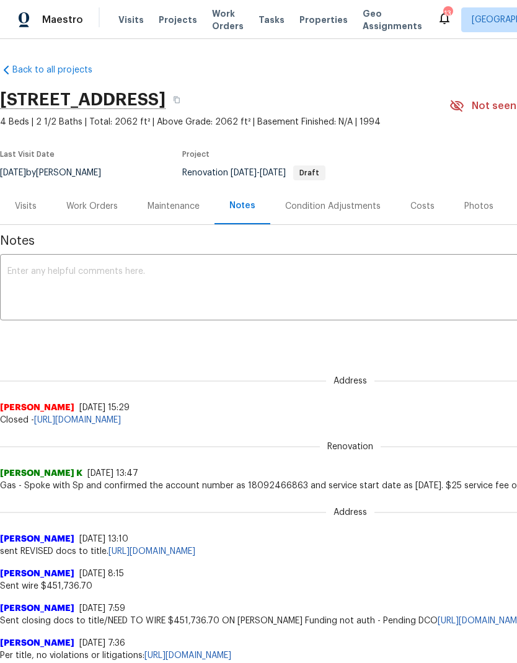
click at [63, 269] on textarea at bounding box center [350, 288] width 686 height 43
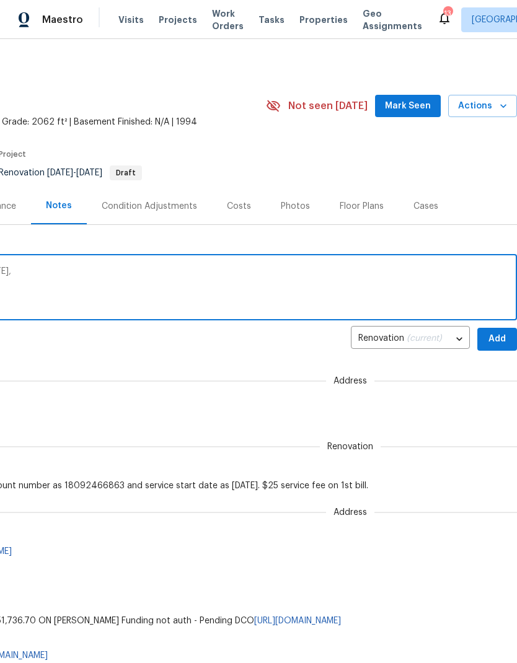
scroll to position [0, 183]
type textarea "All work order sent to vender will start [DATE],"
click at [498, 341] on span "Add" at bounding box center [497, 339] width 20 height 15
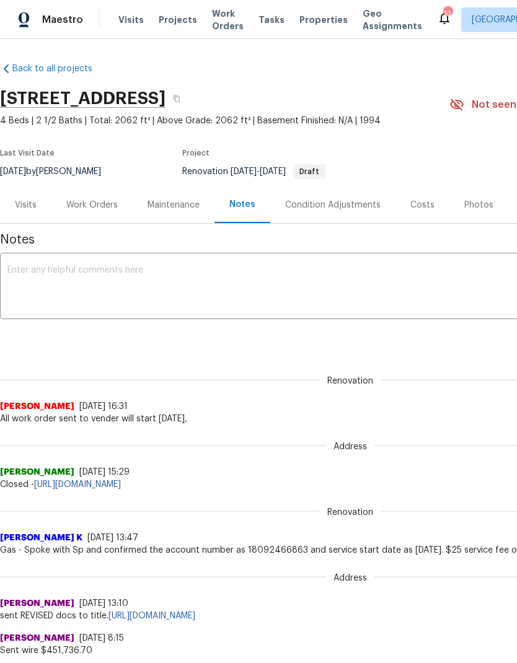
scroll to position [0, 0]
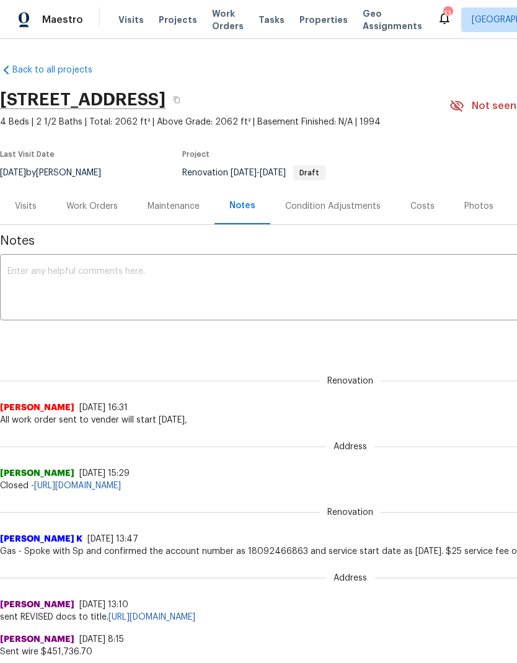
click at [92, 206] on div "Work Orders" at bounding box center [91, 206] width 51 height 12
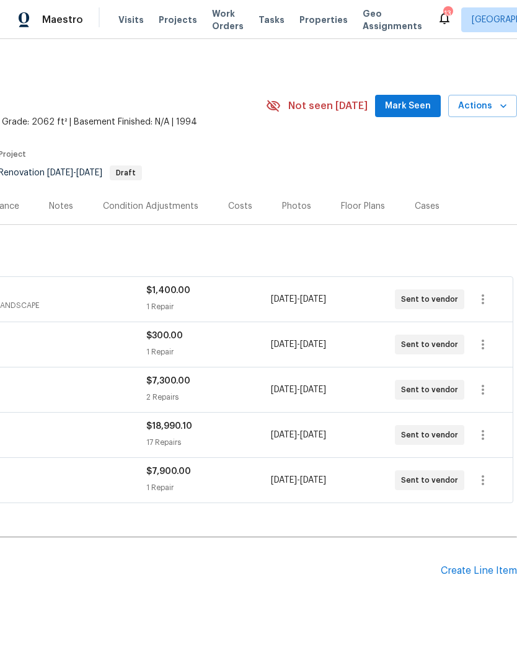
scroll to position [0, 183]
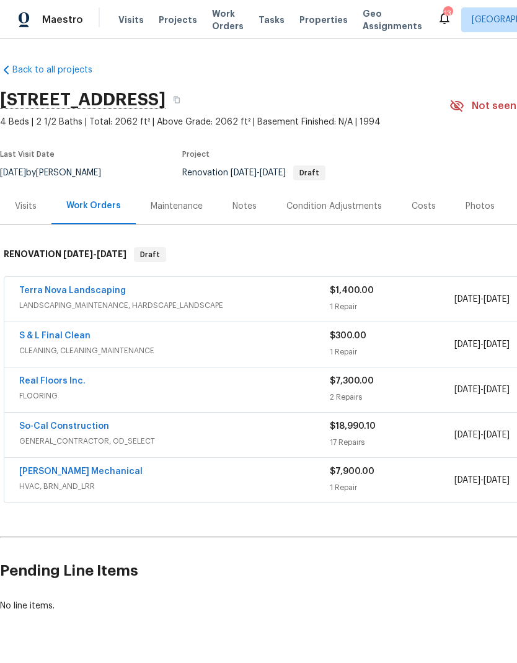
click at [174, 427] on div "So-Cal Construction" at bounding box center [174, 427] width 311 height 15
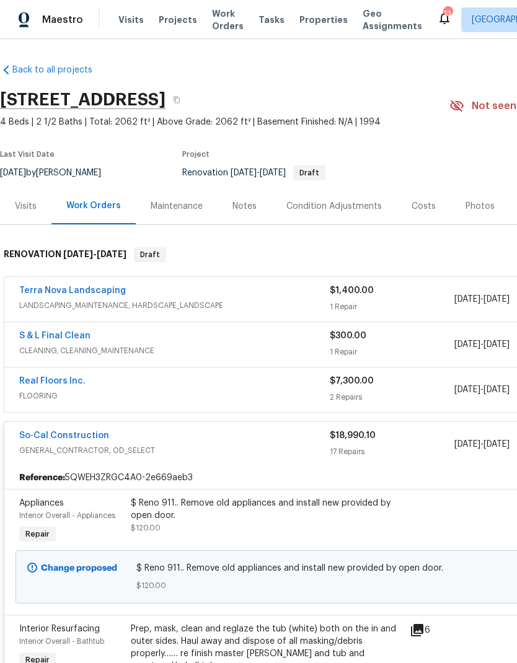
click at [187, 438] on div "So-Cal Construction" at bounding box center [174, 437] width 311 height 15
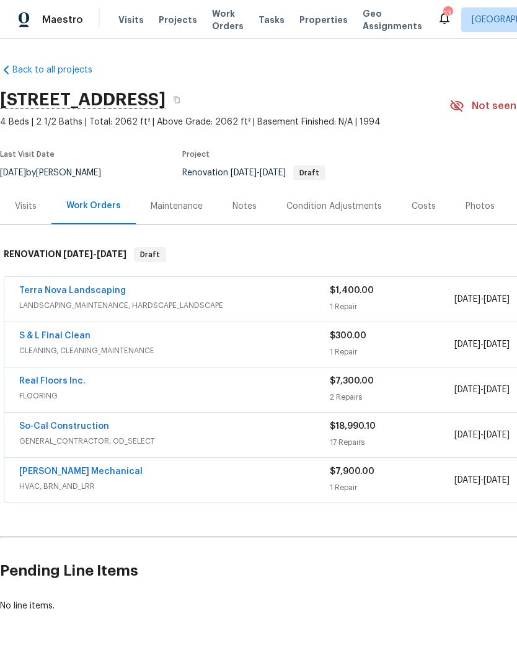
click at [20, 208] on div "Visits" at bounding box center [26, 206] width 22 height 12
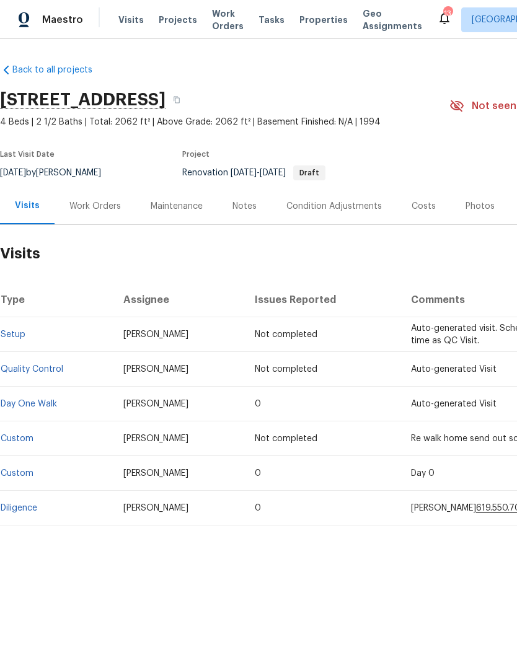
click at [249, 196] on div "Notes" at bounding box center [245, 206] width 54 height 37
